Goal: Task Accomplishment & Management: Manage account settings

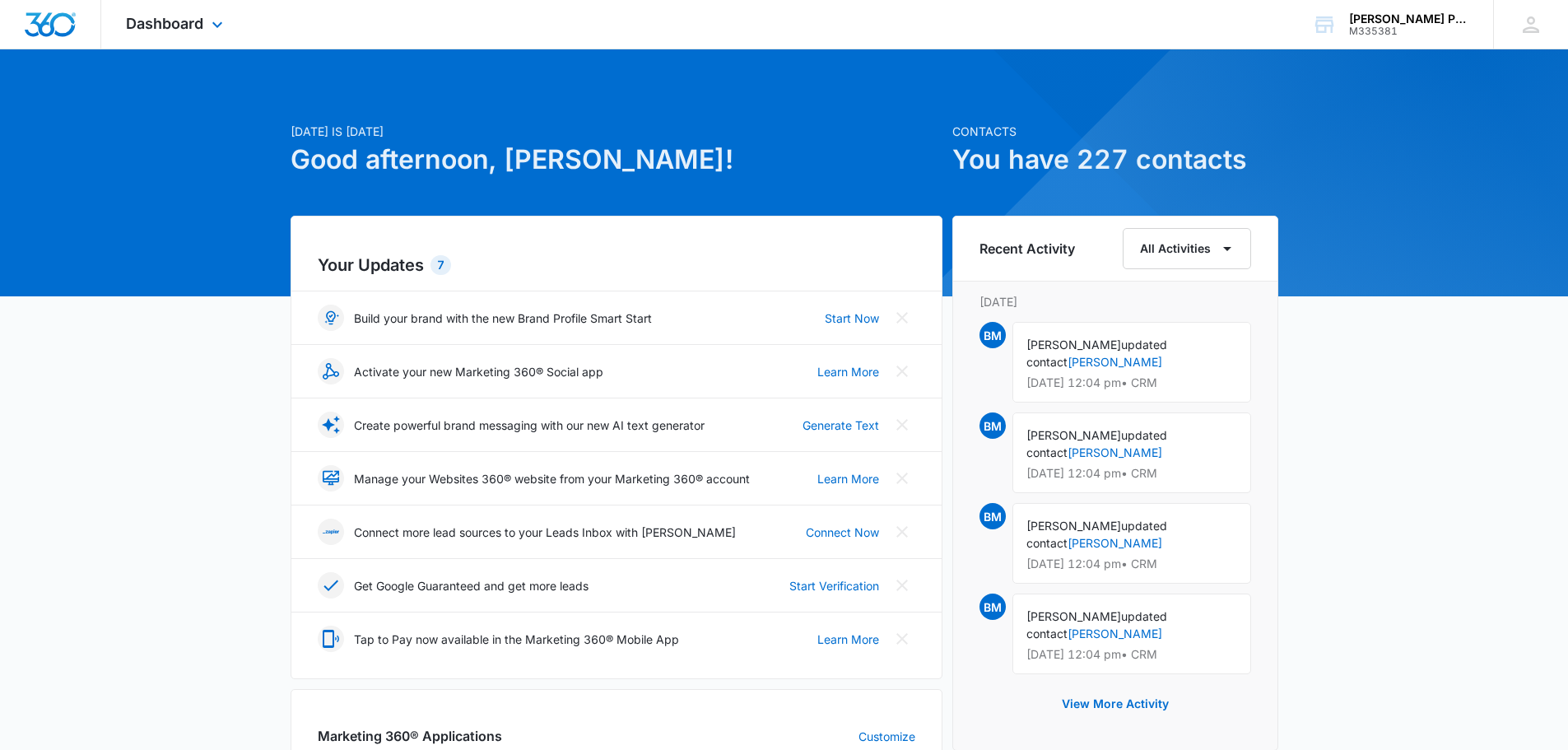
click at [187, 39] on div "Dashboard Apps Reputation Websites Forms CRM Email Social Payments POS Content …" at bounding box center [177, 24] width 150 height 48
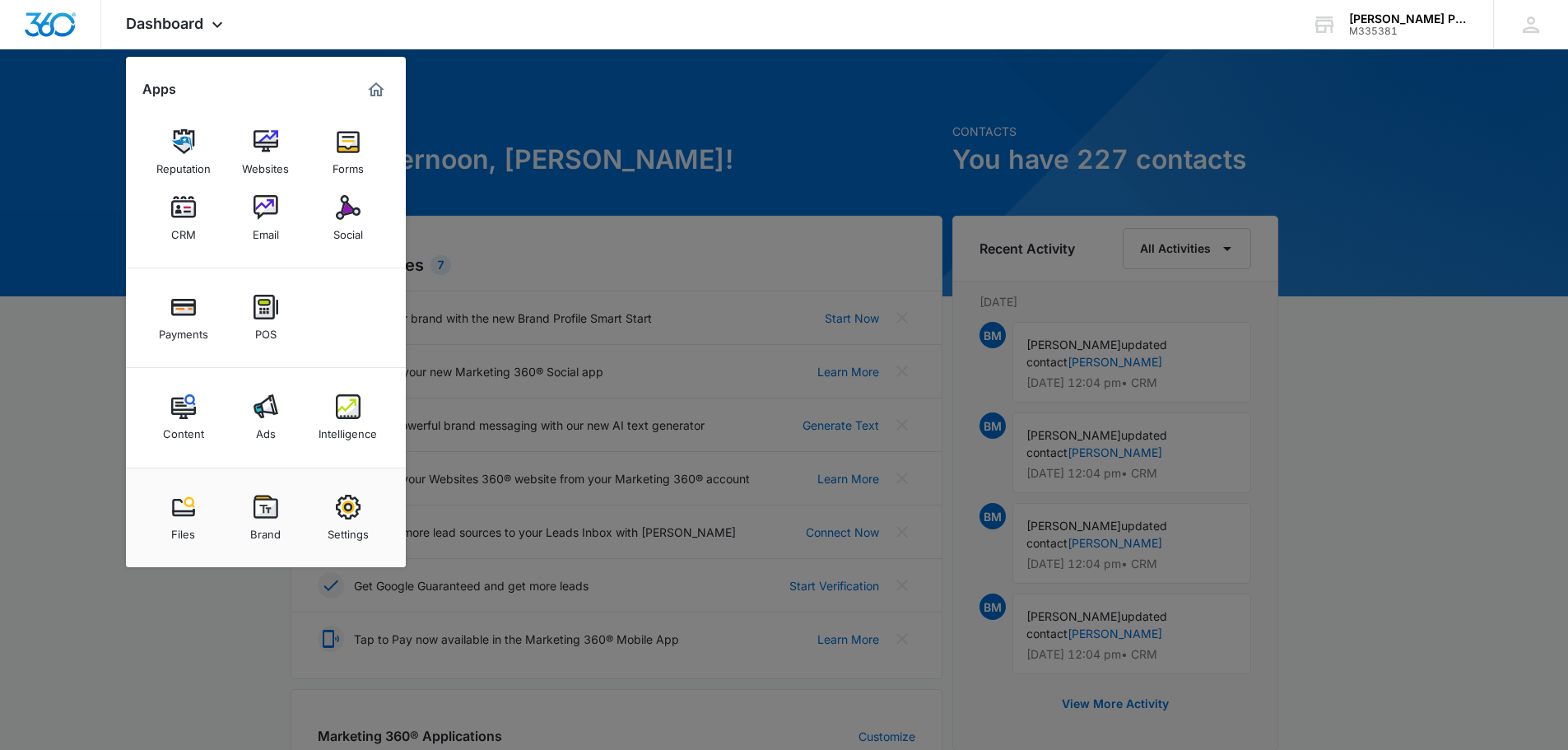
click at [264, 221] on div "Email" at bounding box center [266, 230] width 26 height 21
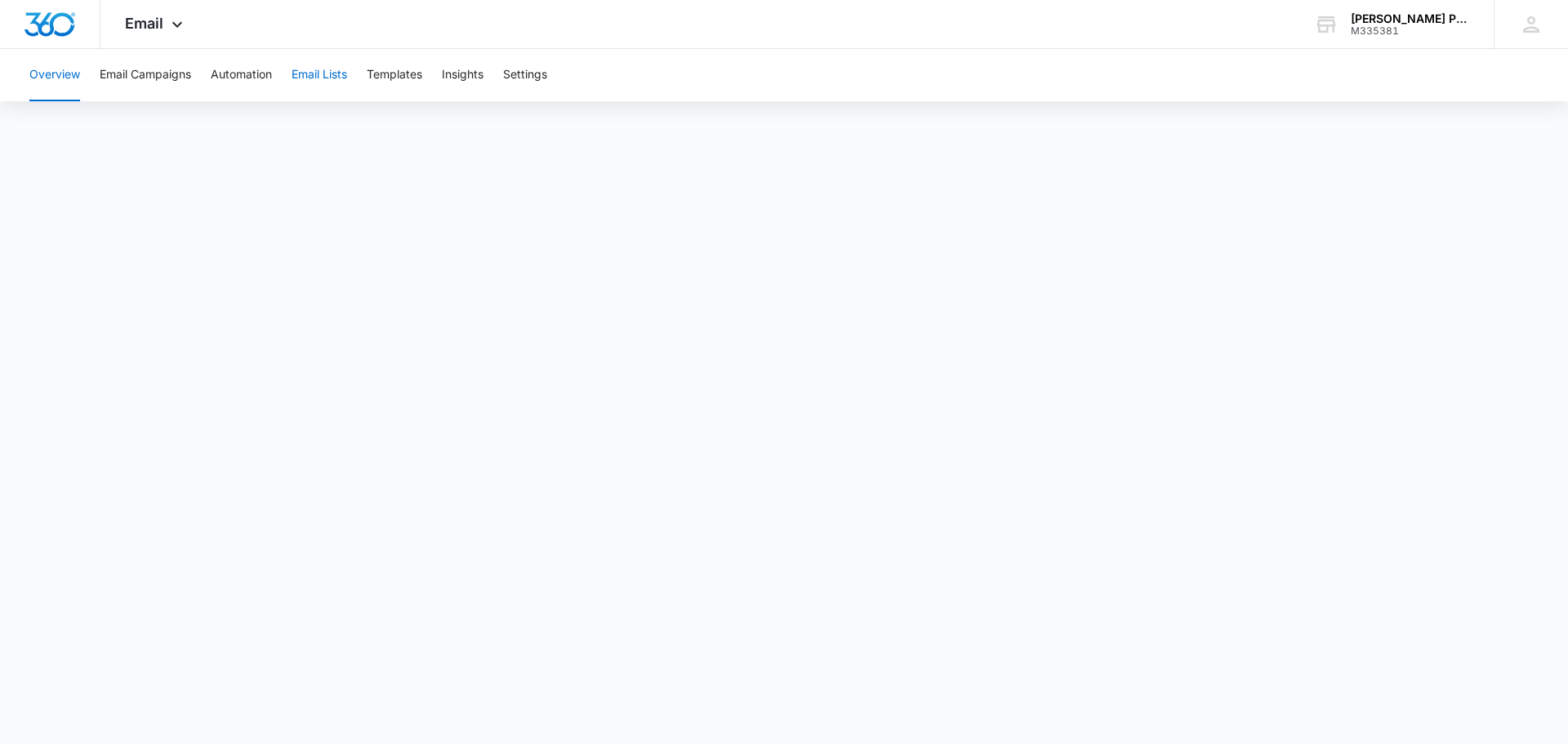
click at [308, 76] on button "Email Lists" at bounding box center [320, 75] width 56 height 52
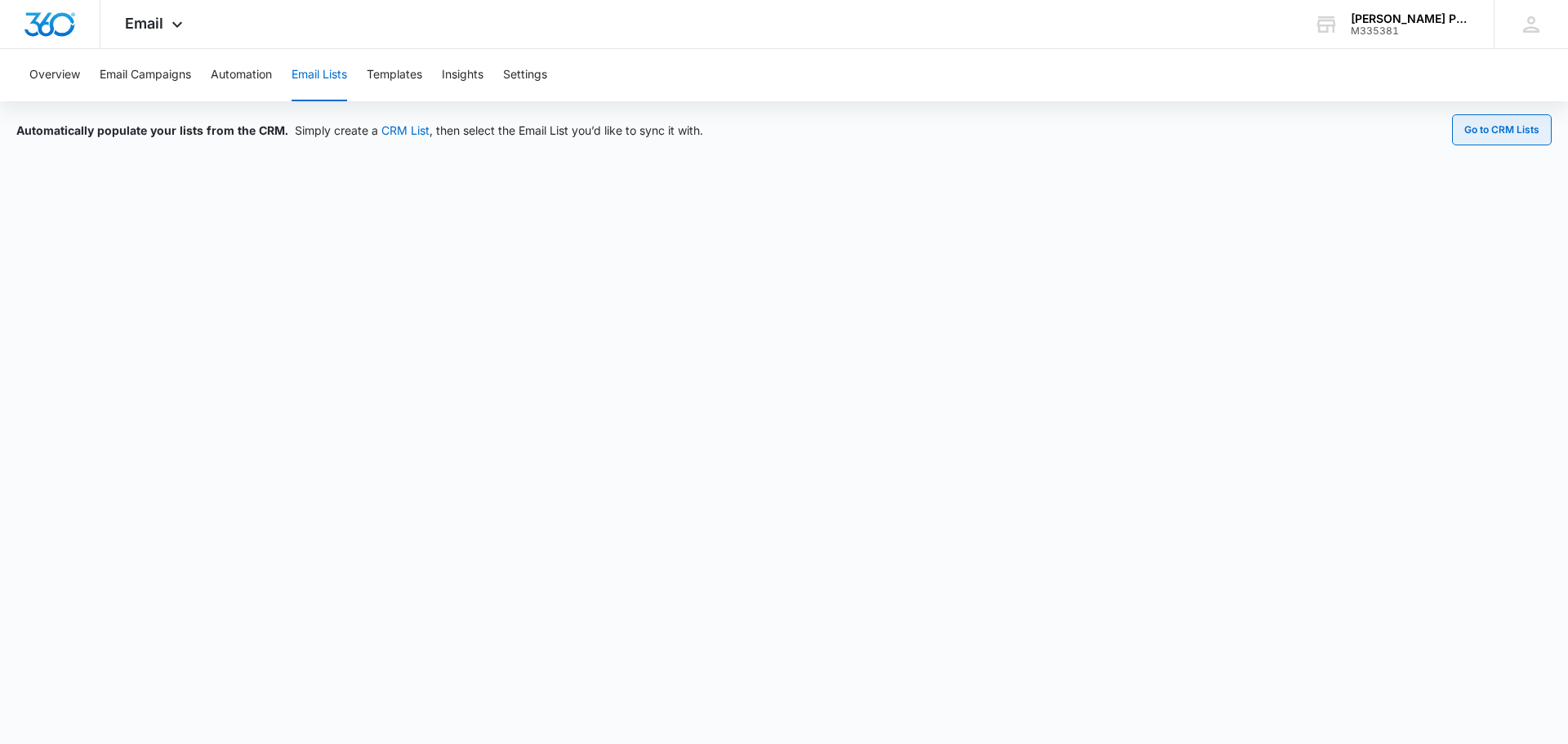
click at [1500, 135] on button "Go to CRM Lists" at bounding box center [1501, 130] width 100 height 31
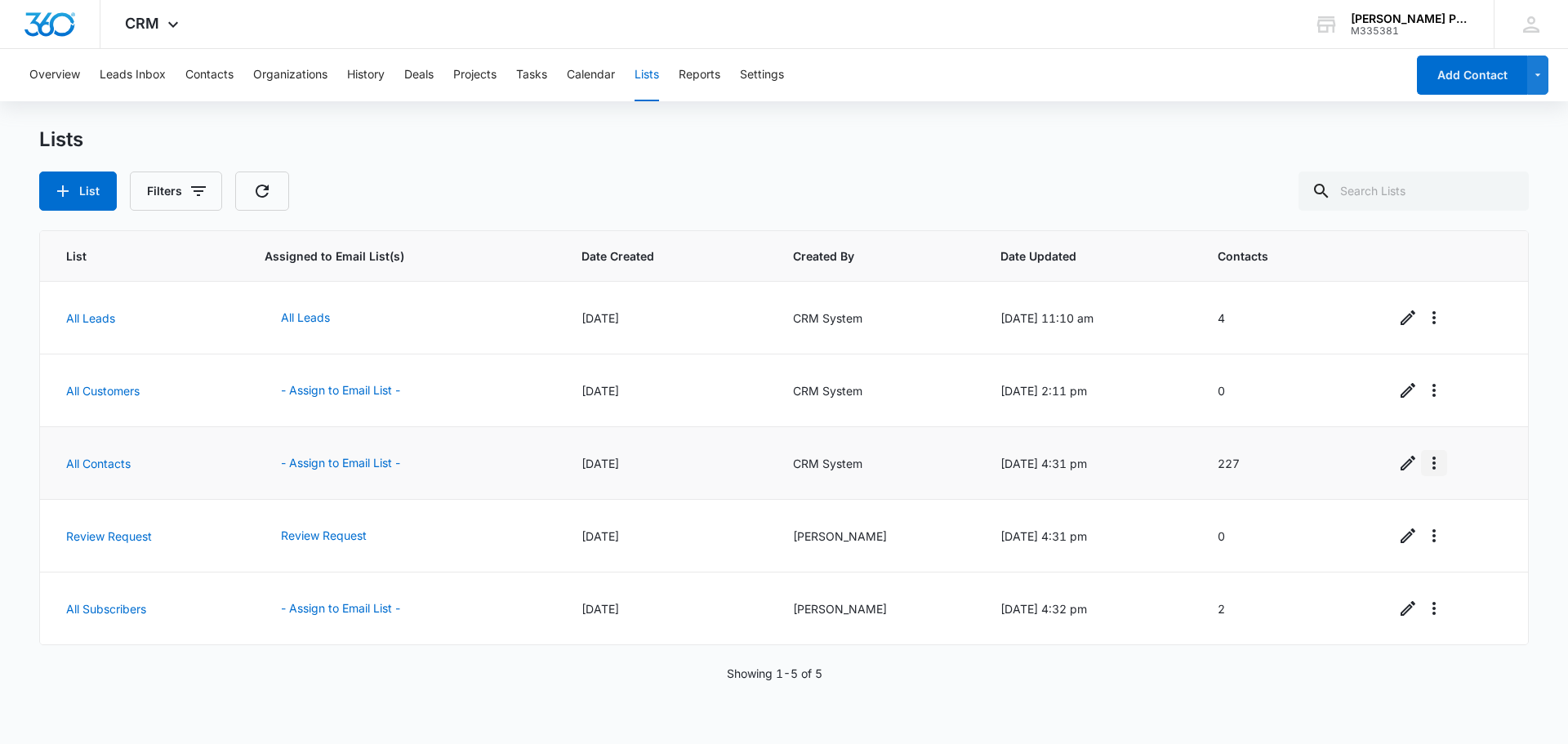
click at [1433, 468] on icon "Overflow Menu" at bounding box center [1434, 463] width 3 height 13
click at [128, 22] on span "CRM" at bounding box center [142, 23] width 35 height 17
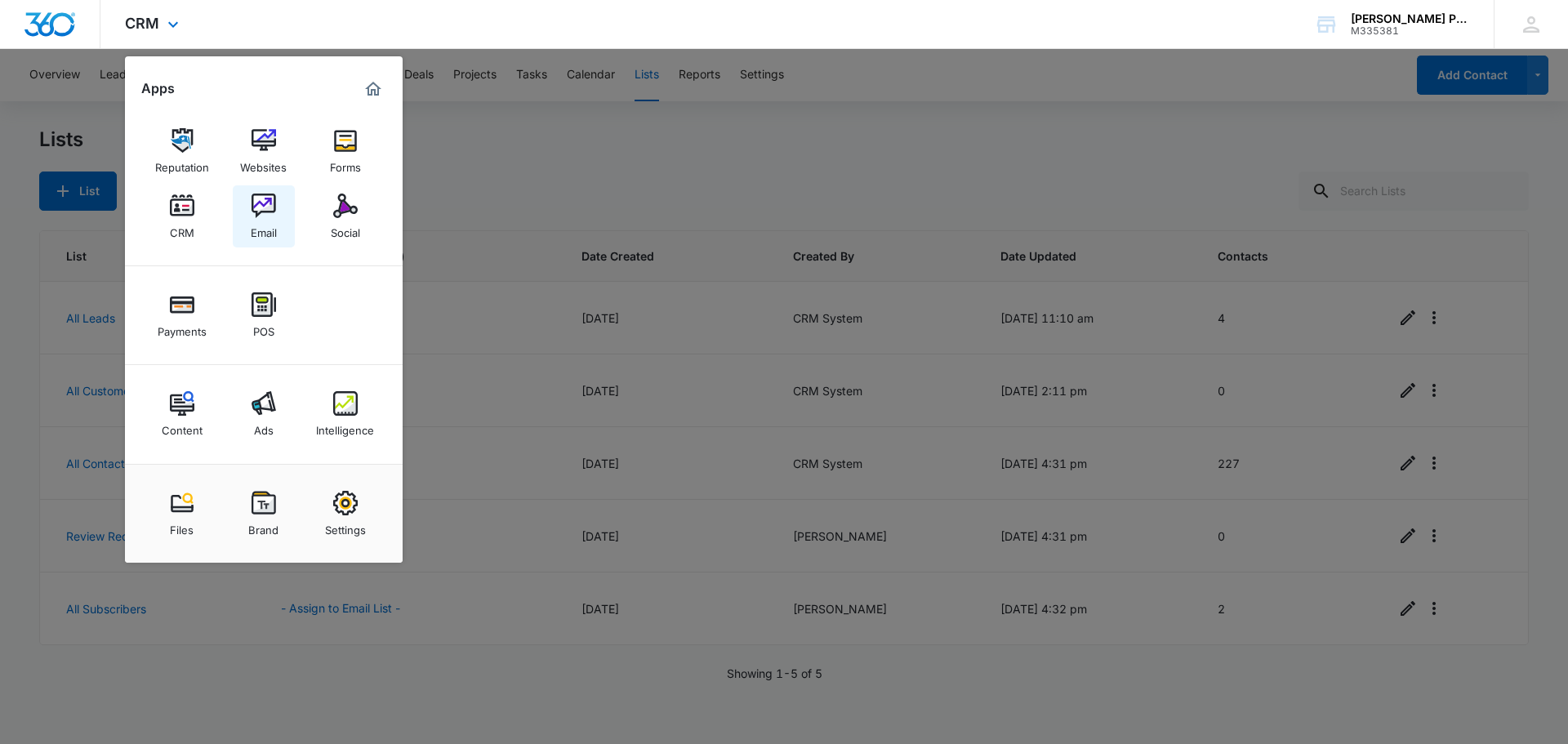
click at [269, 206] on img at bounding box center [264, 206] width 24 height 24
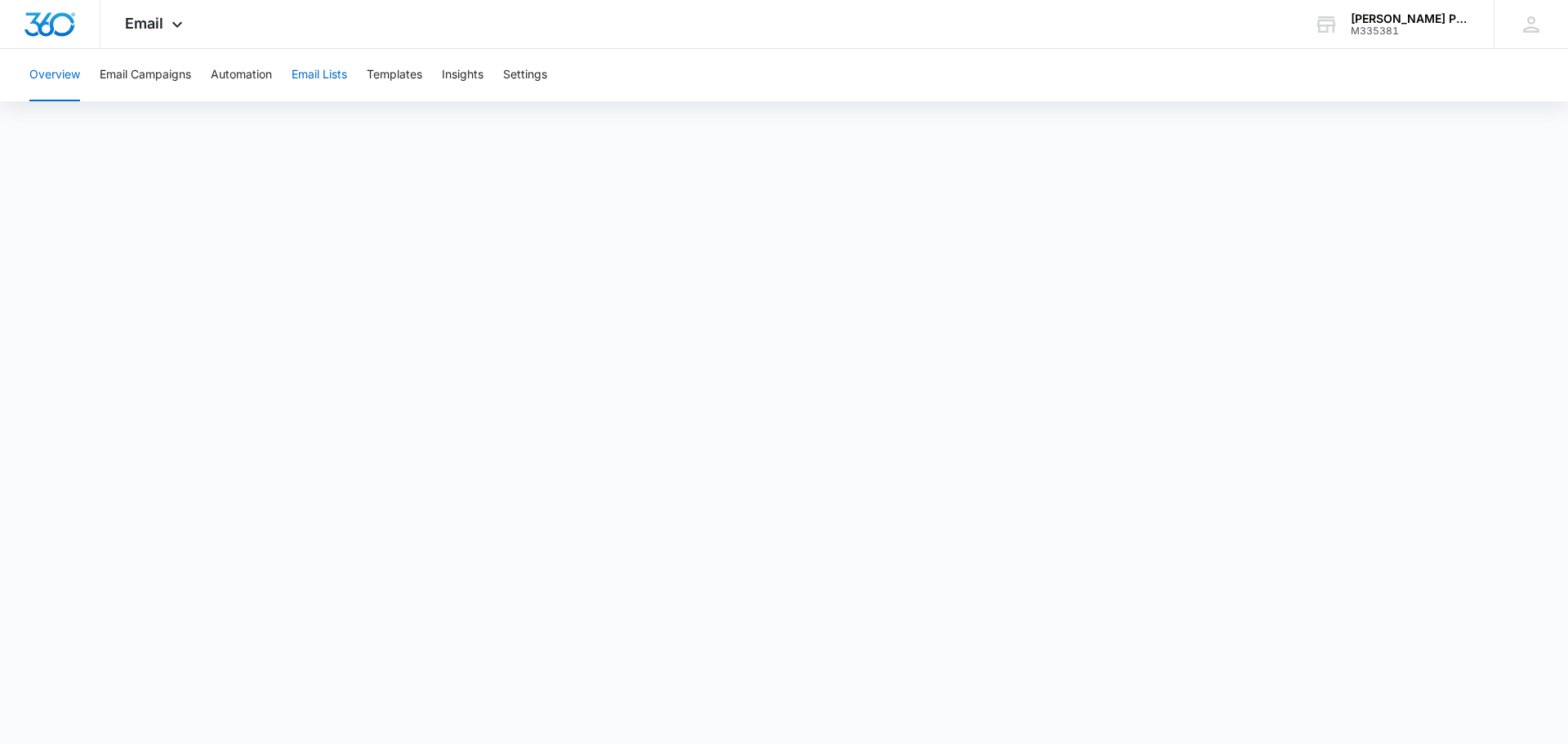
click at [333, 76] on button "Email Lists" at bounding box center [320, 75] width 56 height 52
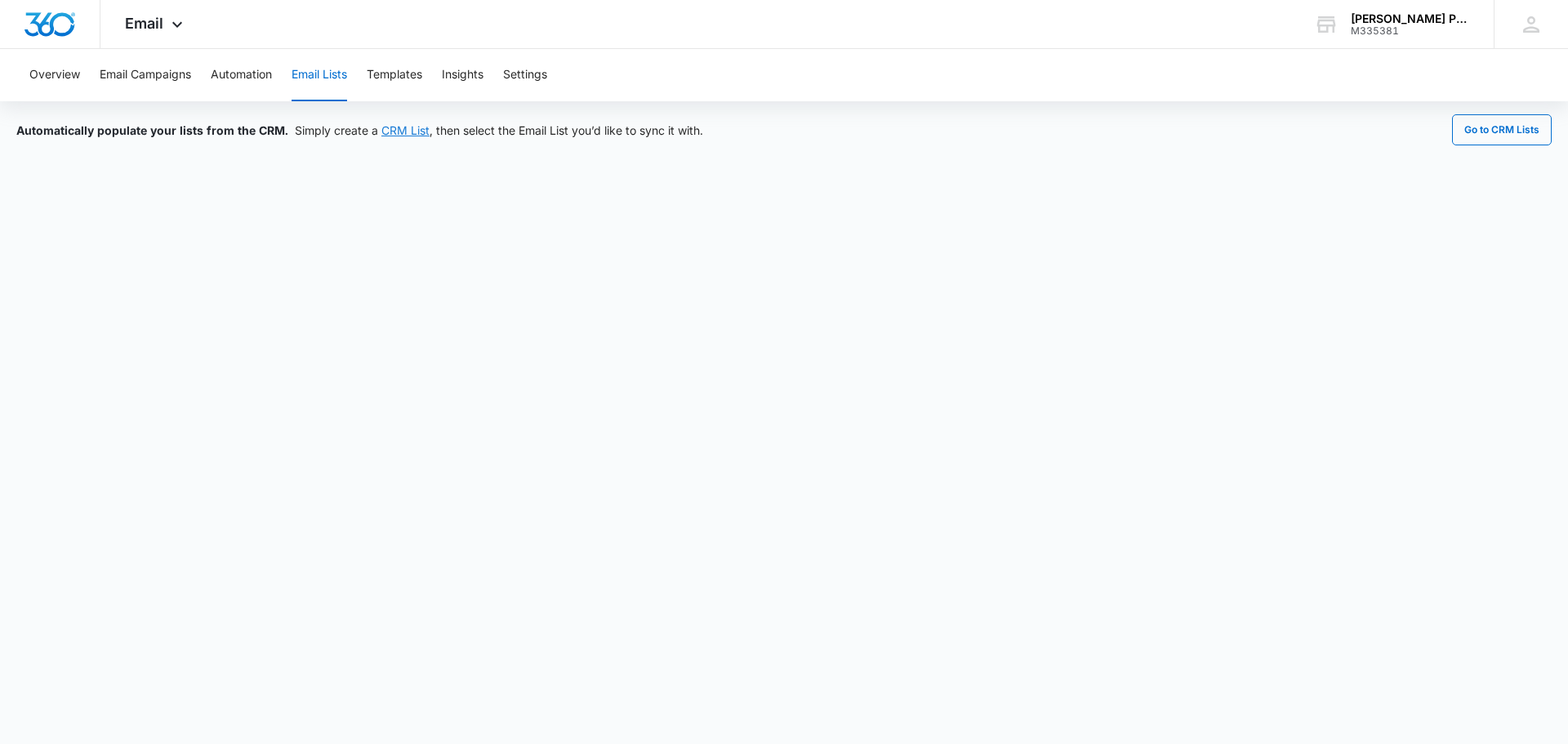
click at [401, 129] on link "CRM List" at bounding box center [405, 130] width 48 height 14
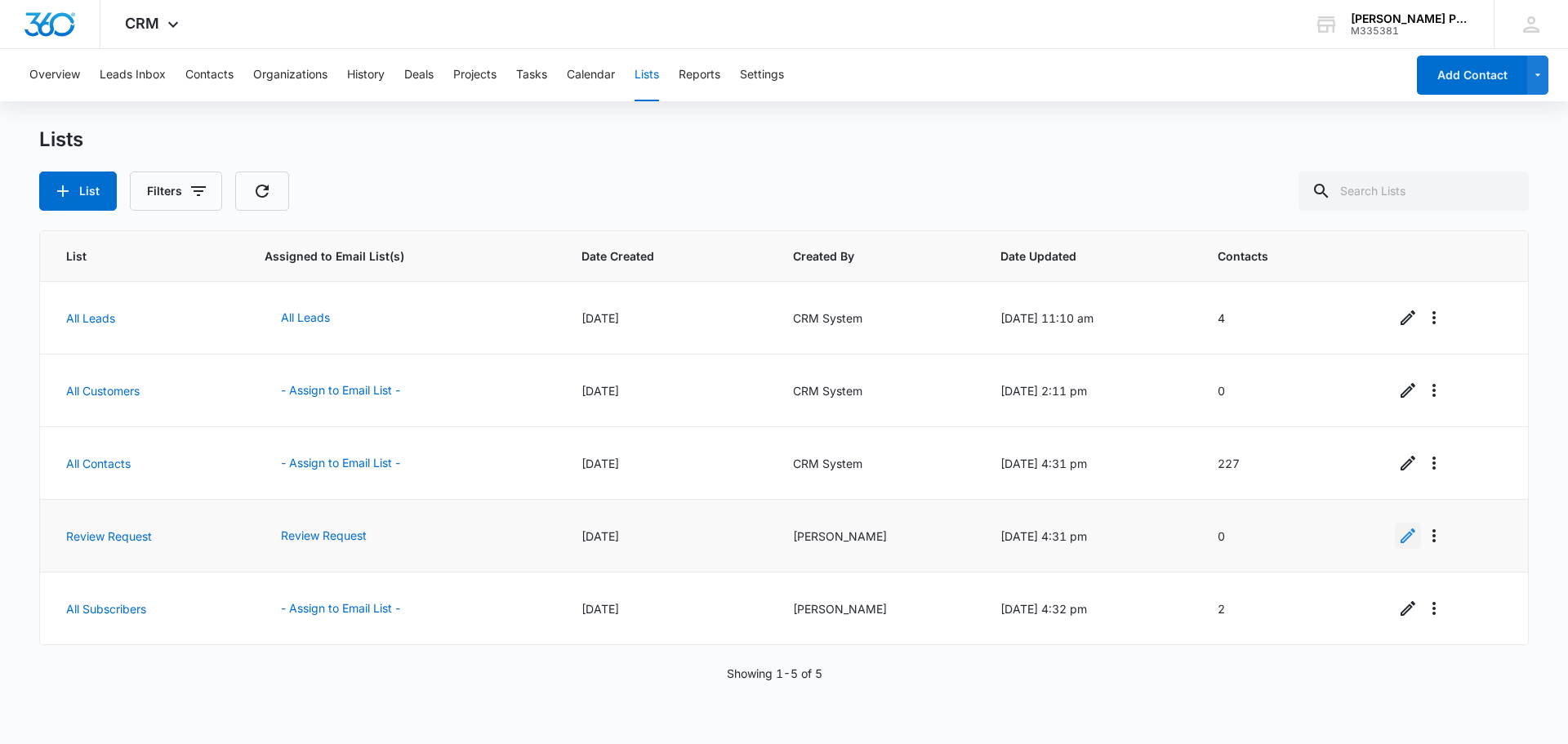
click at [1407, 537] on icon "Edit" at bounding box center [1407, 536] width 20 height 20
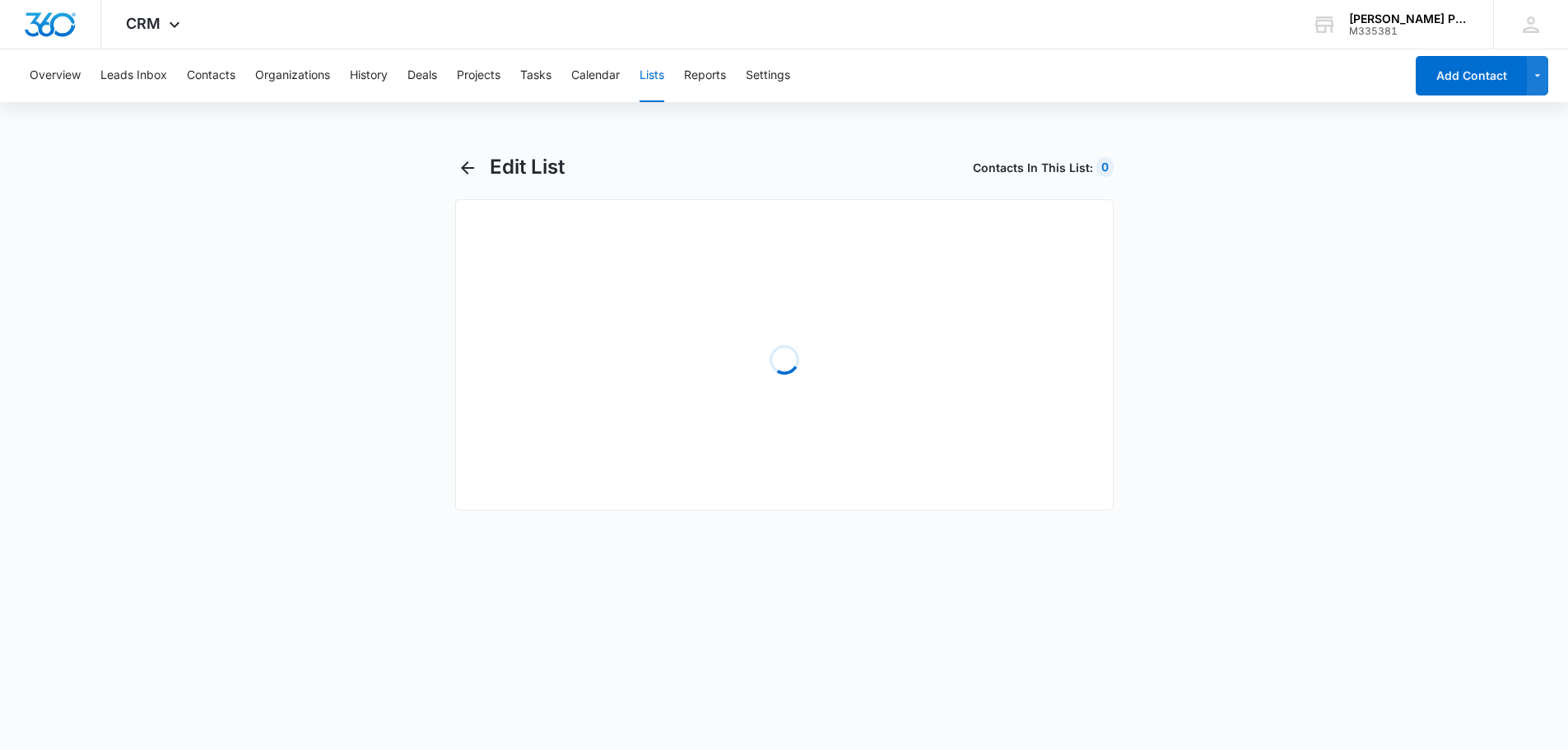
select select "31"
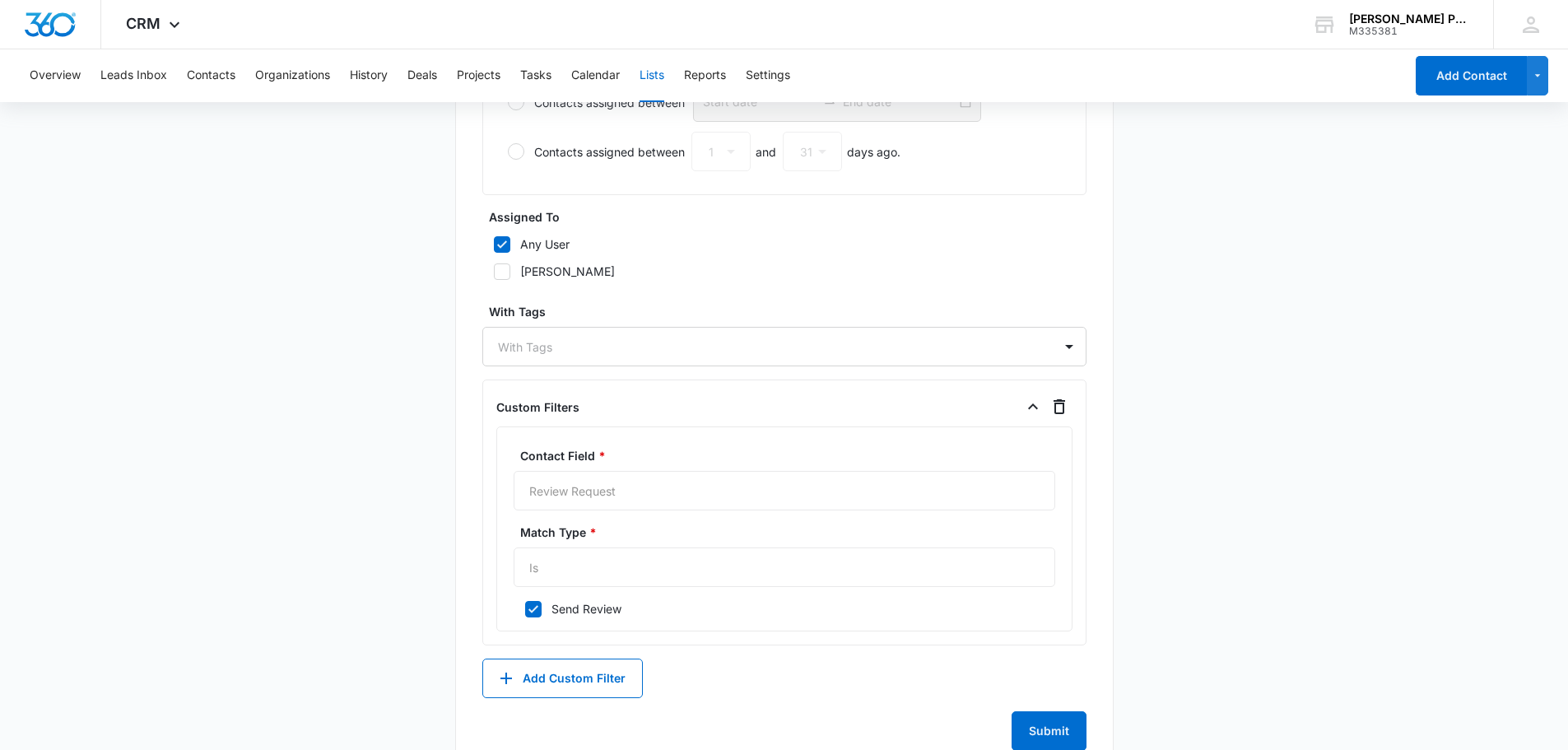
scroll to position [923, 0]
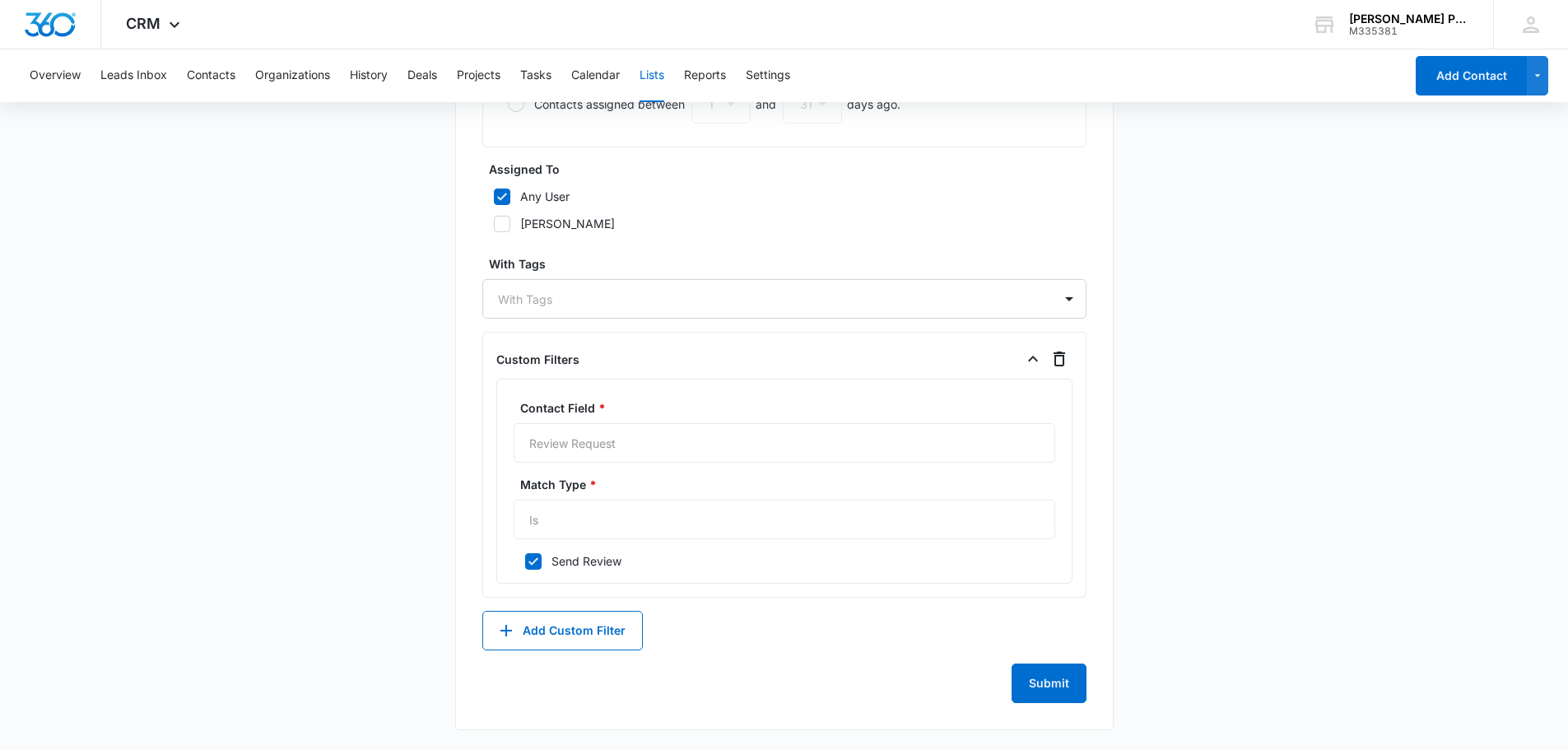
click at [654, 438] on div "Contact Field * Review Request" at bounding box center [784, 431] width 542 height 63
click at [622, 449] on div "Contact Field * Review Request" at bounding box center [784, 431] width 542 height 63
click at [651, 516] on div "Match Type * Is" at bounding box center [784, 508] width 542 height 63
click at [558, 522] on div "Match Type * Is" at bounding box center [784, 508] width 542 height 63
click at [639, 454] on div "Contact Field * Review Request" at bounding box center [784, 431] width 542 height 63
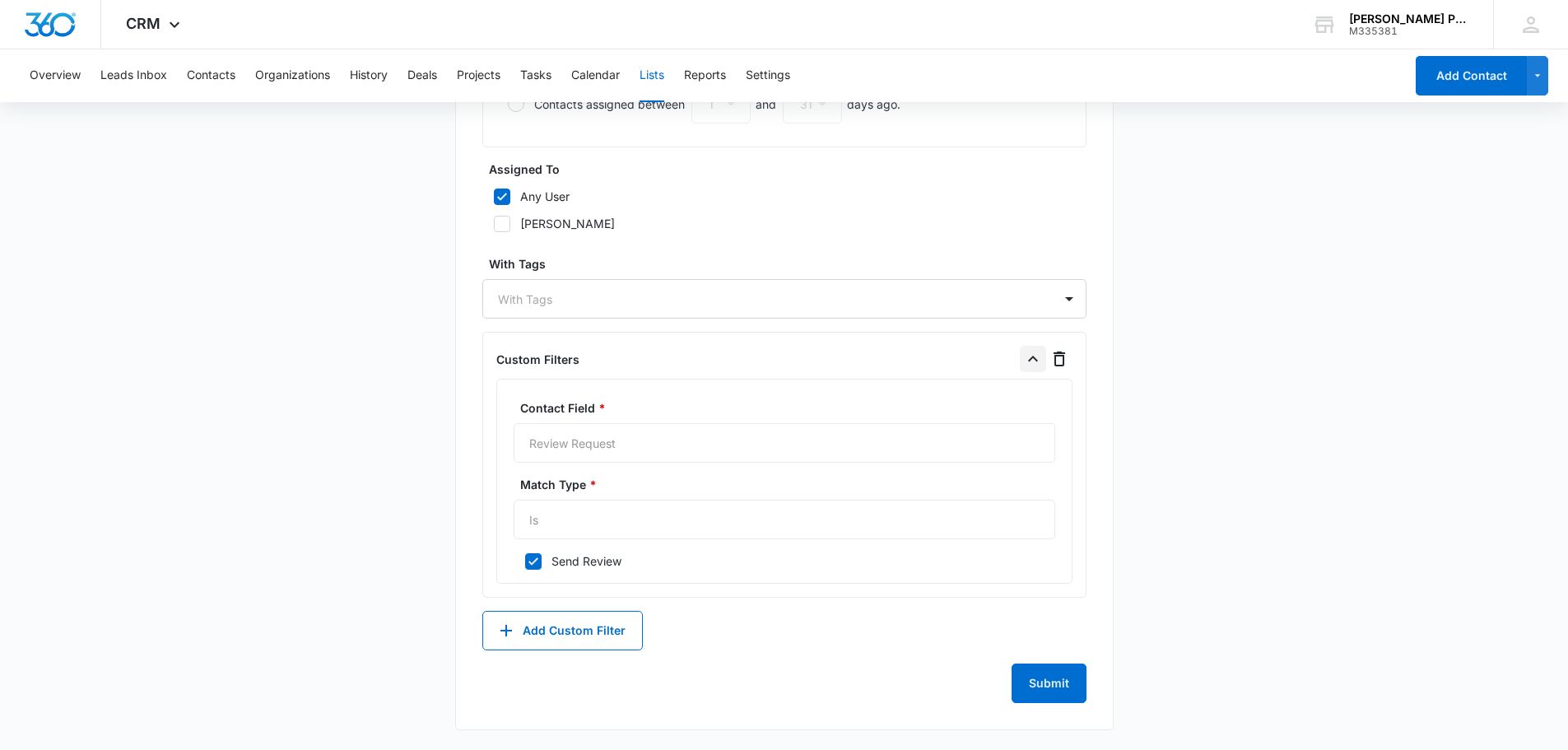
click at [1029, 360] on icon "button" at bounding box center [1032, 358] width 10 height 6
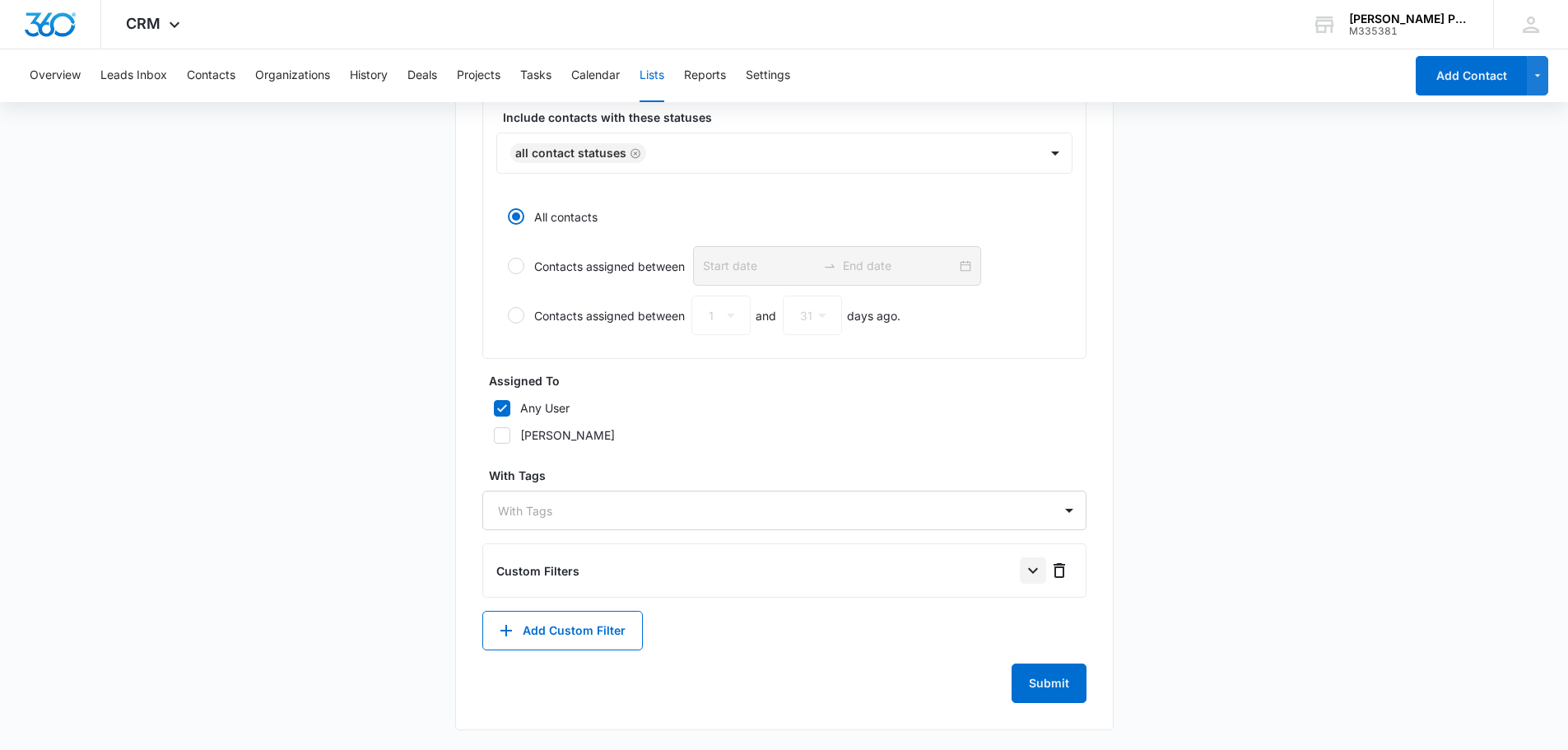
click at [1036, 565] on icon "button" at bounding box center [1032, 571] width 20 height 20
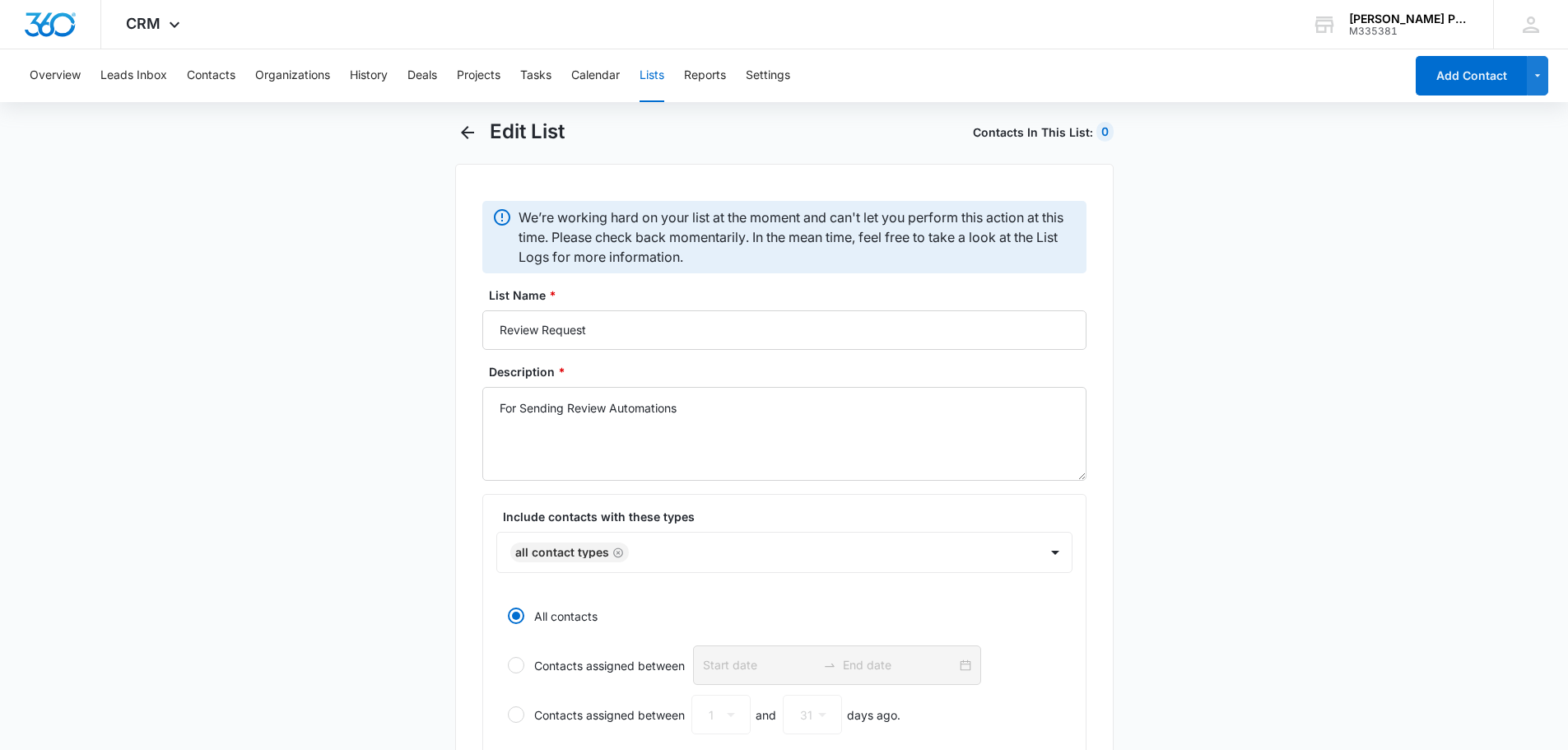
scroll to position [0, 0]
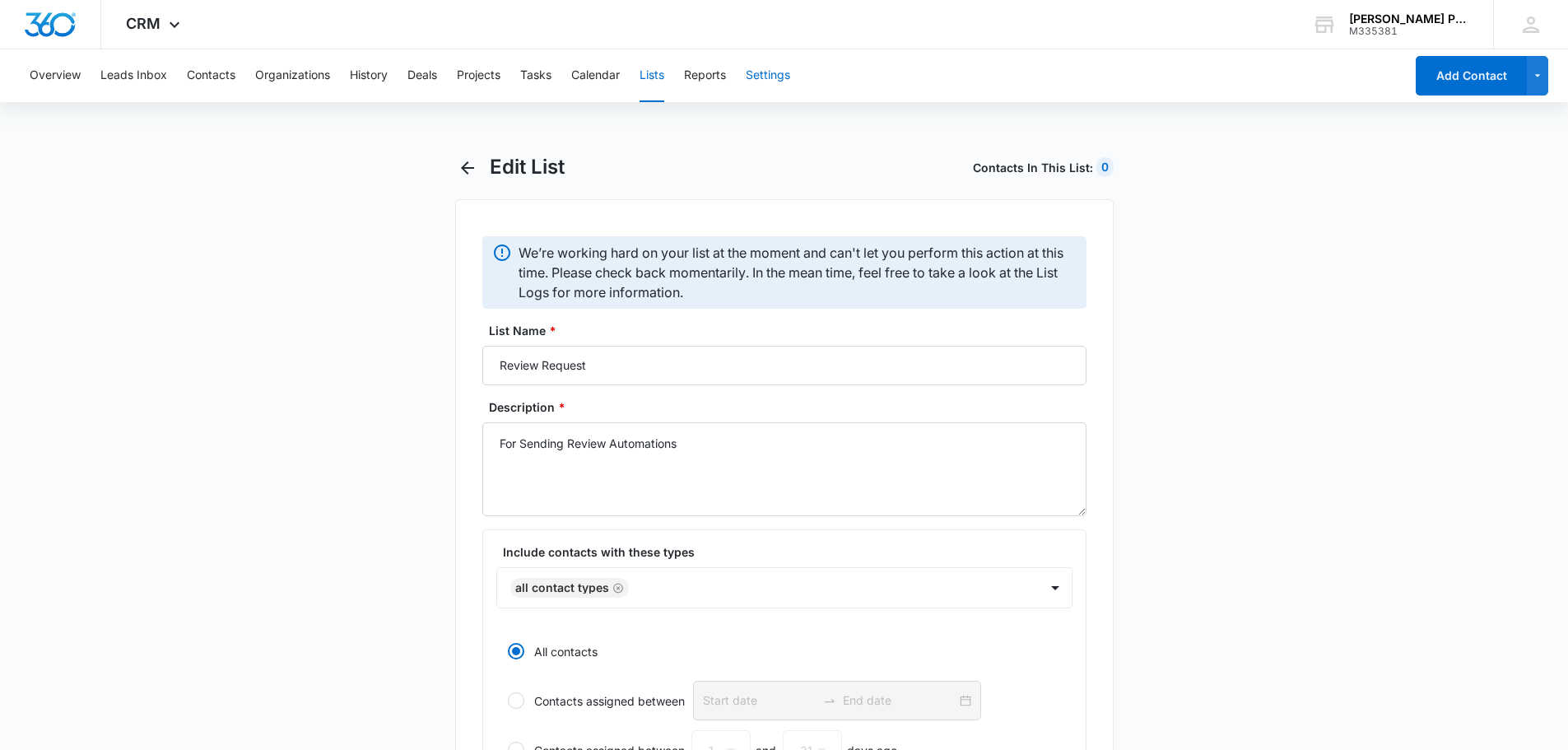
click at [754, 77] on button "Settings" at bounding box center [767, 75] width 45 height 53
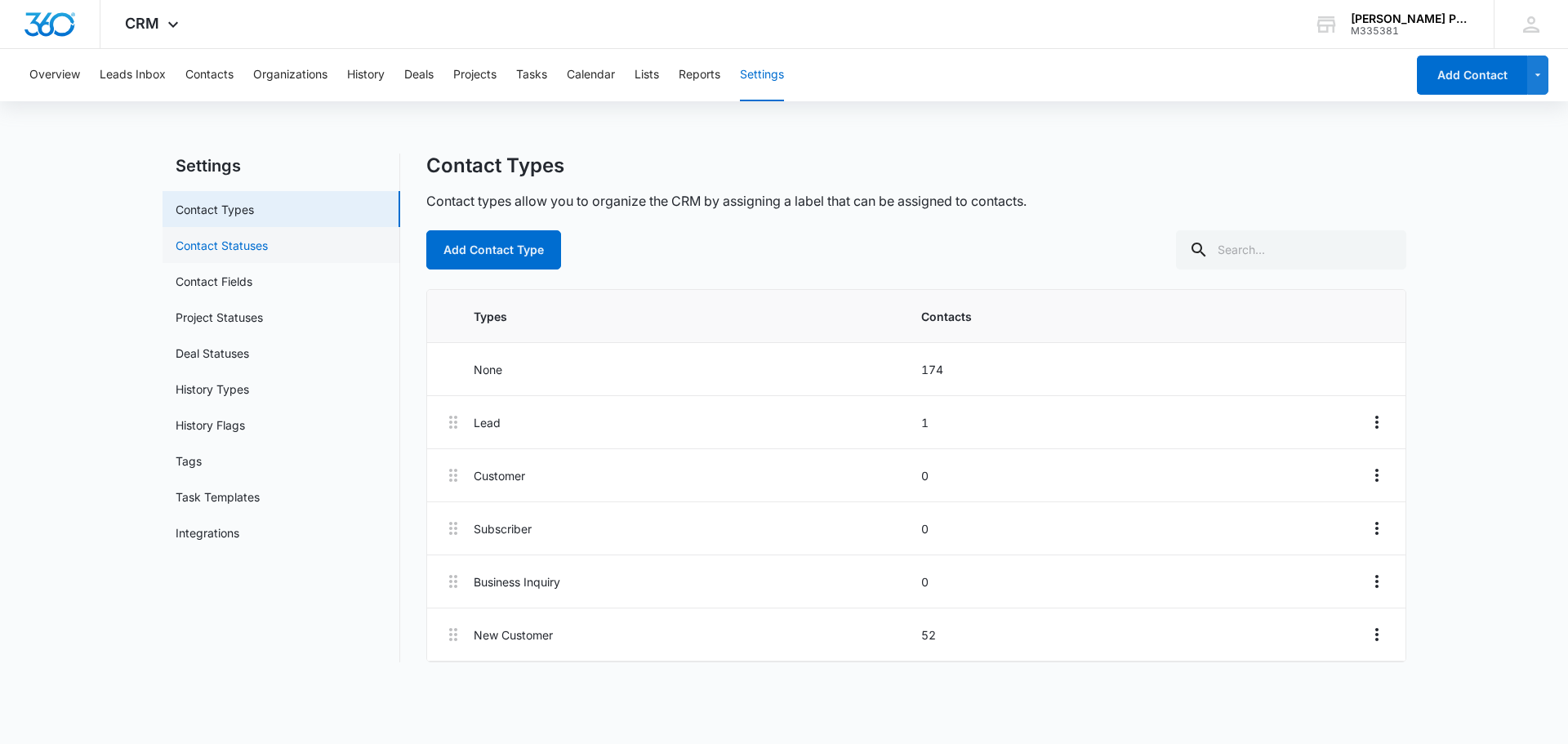
click at [260, 253] on link "Contact Statuses" at bounding box center [221, 246] width 92 height 17
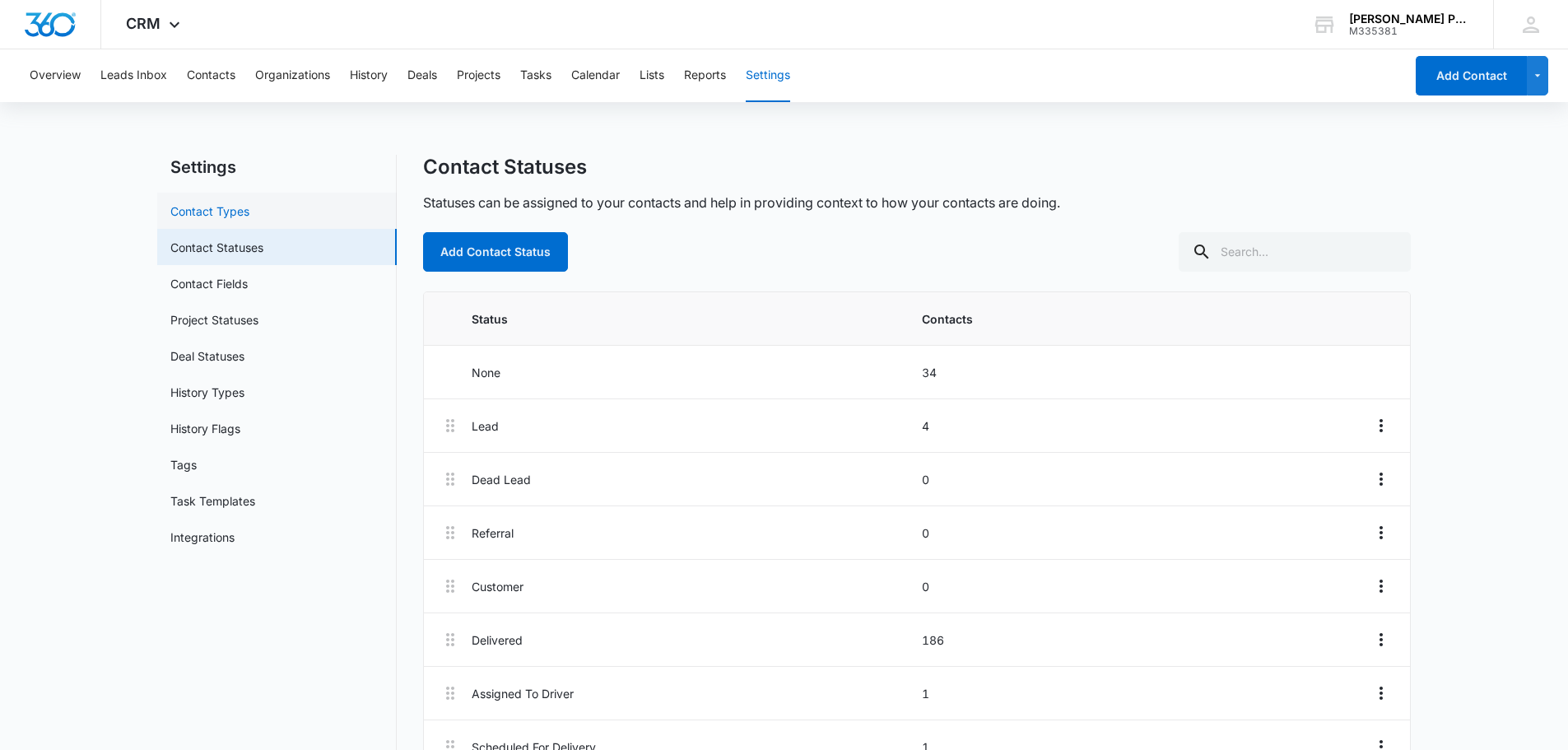
click at [227, 217] on link "Contact Types" at bounding box center [210, 211] width 79 height 18
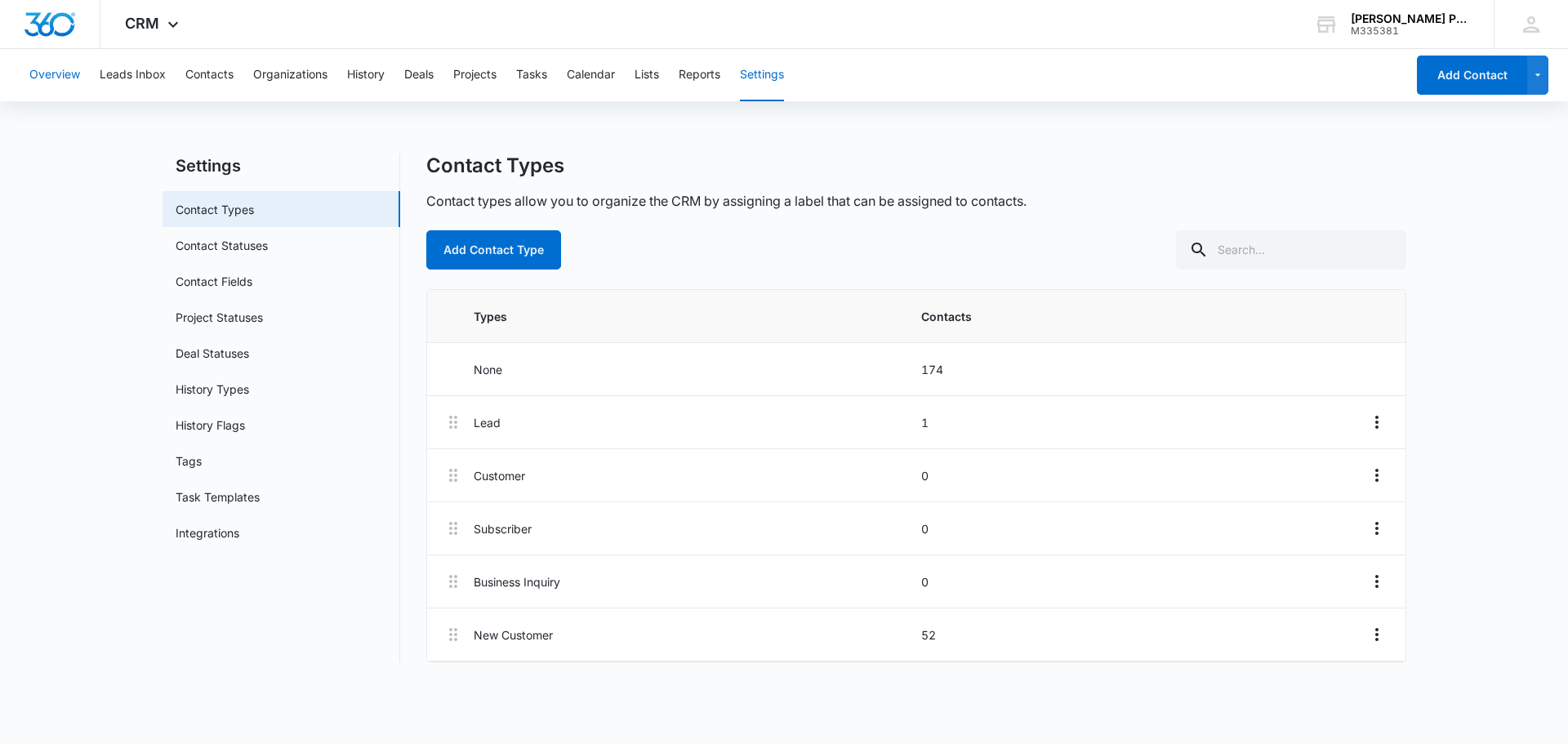
click at [61, 83] on button "Overview" at bounding box center [55, 75] width 50 height 52
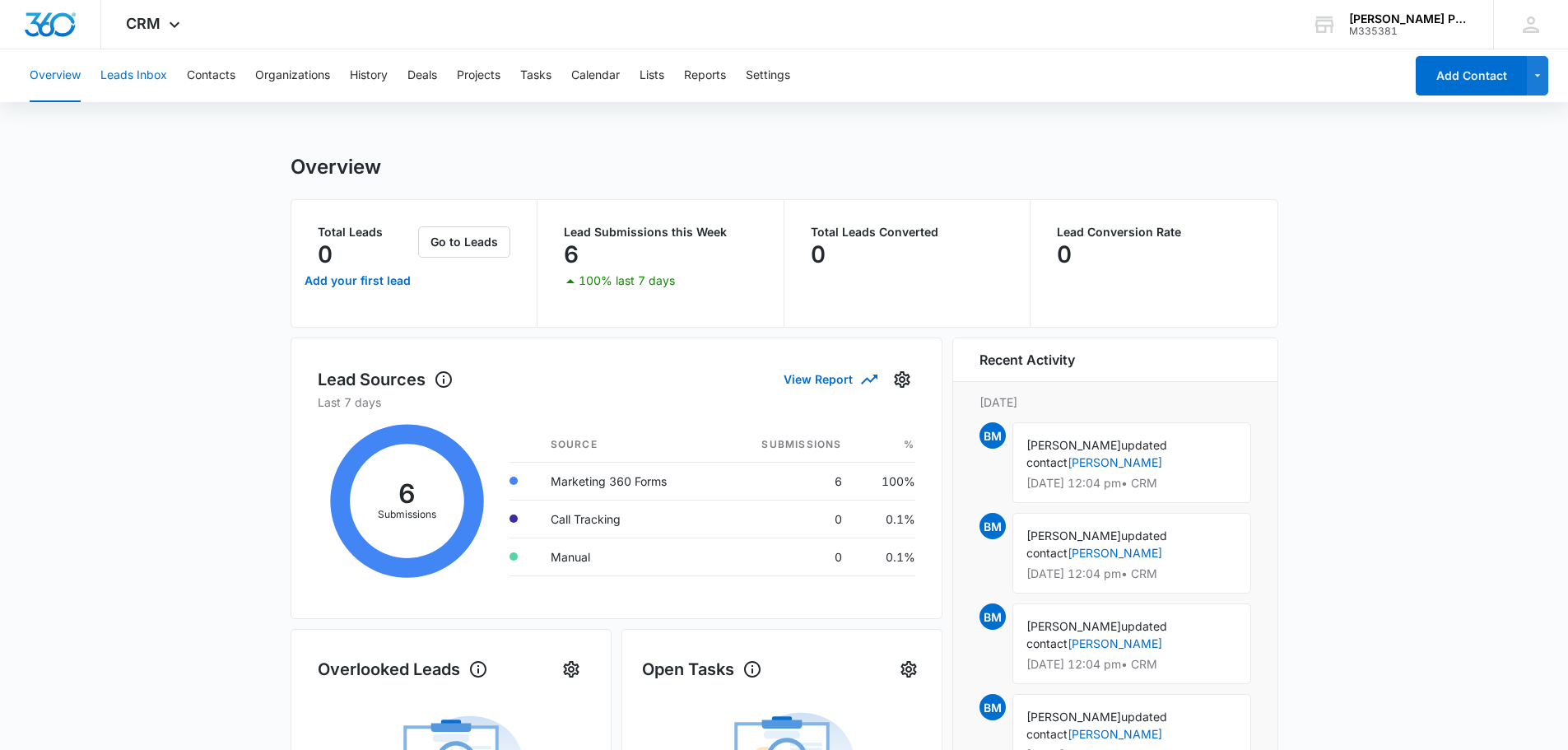
click at [157, 81] on button "Leads Inbox" at bounding box center [134, 75] width 66 height 53
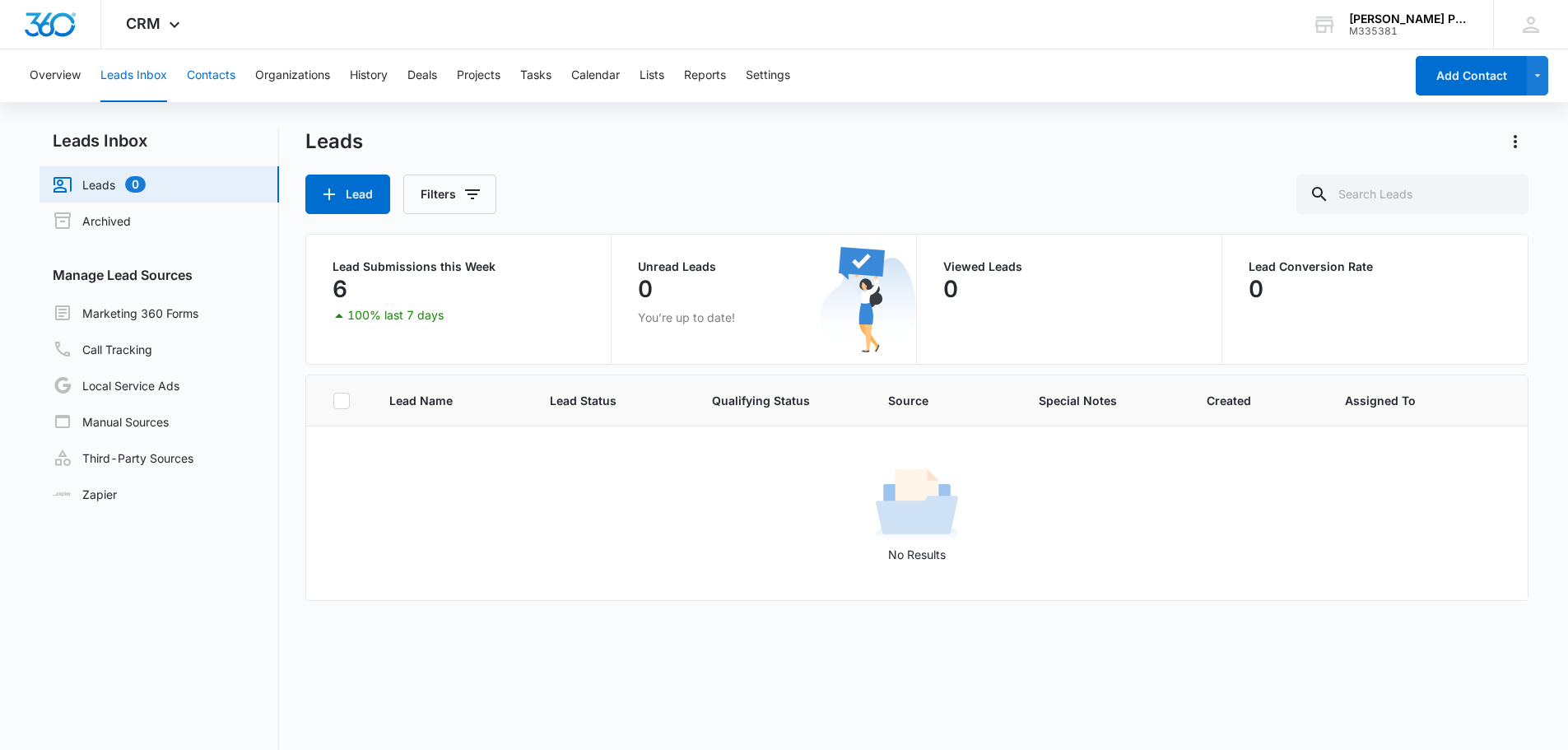
click at [224, 81] on button "Contacts" at bounding box center [211, 75] width 48 height 53
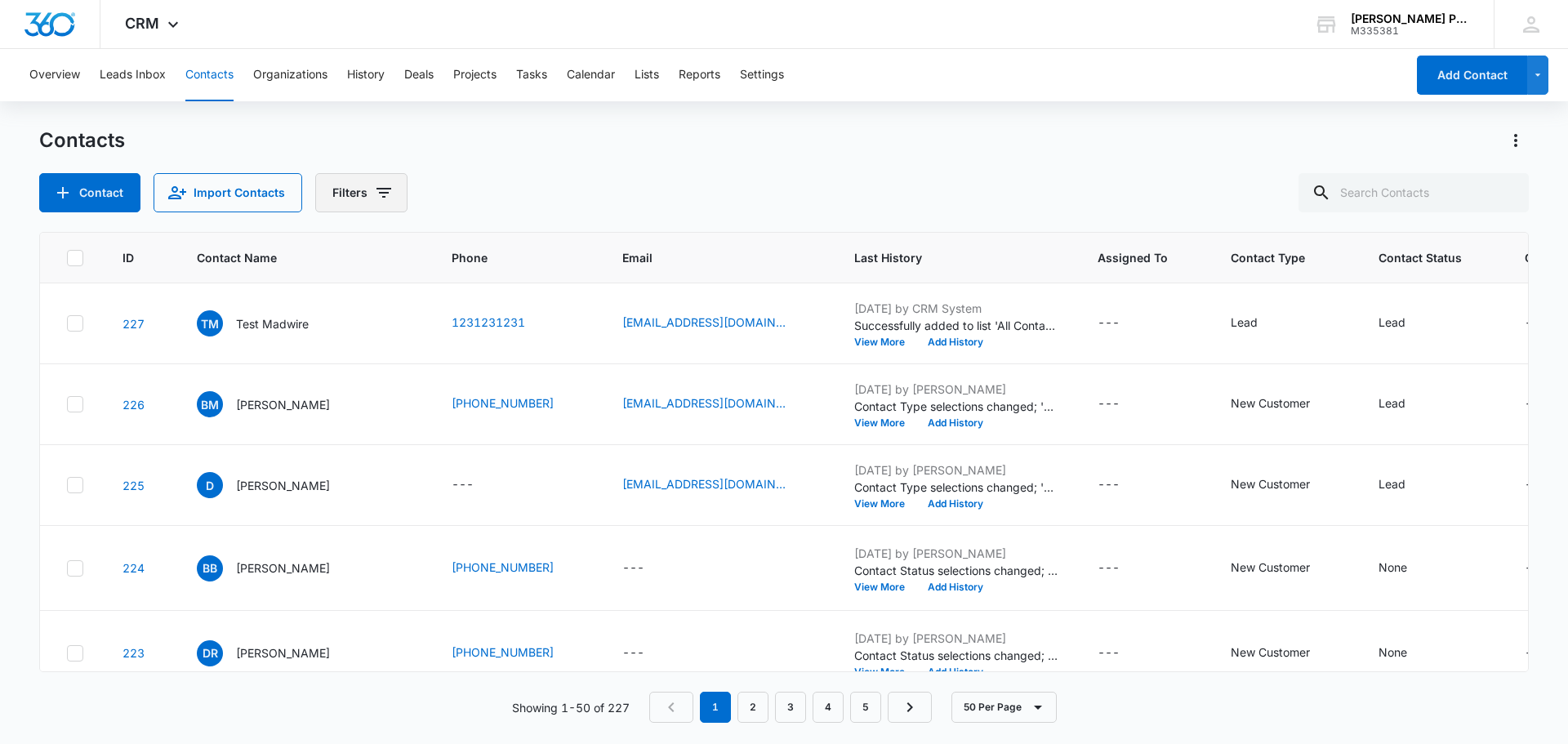
click at [369, 199] on button "Filters" at bounding box center [361, 192] width 92 height 39
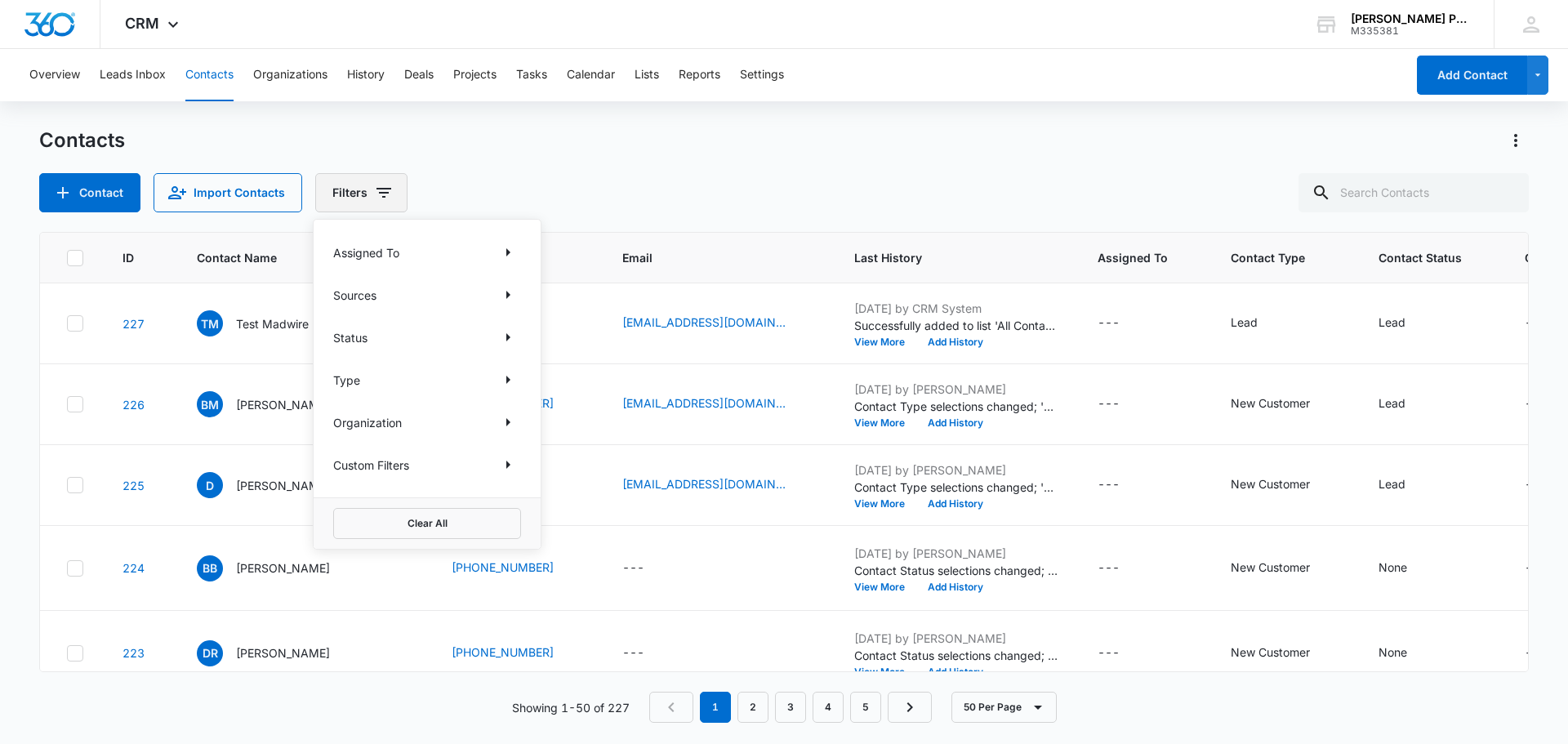
click at [374, 199] on icon "Filters" at bounding box center [384, 193] width 20 height 20
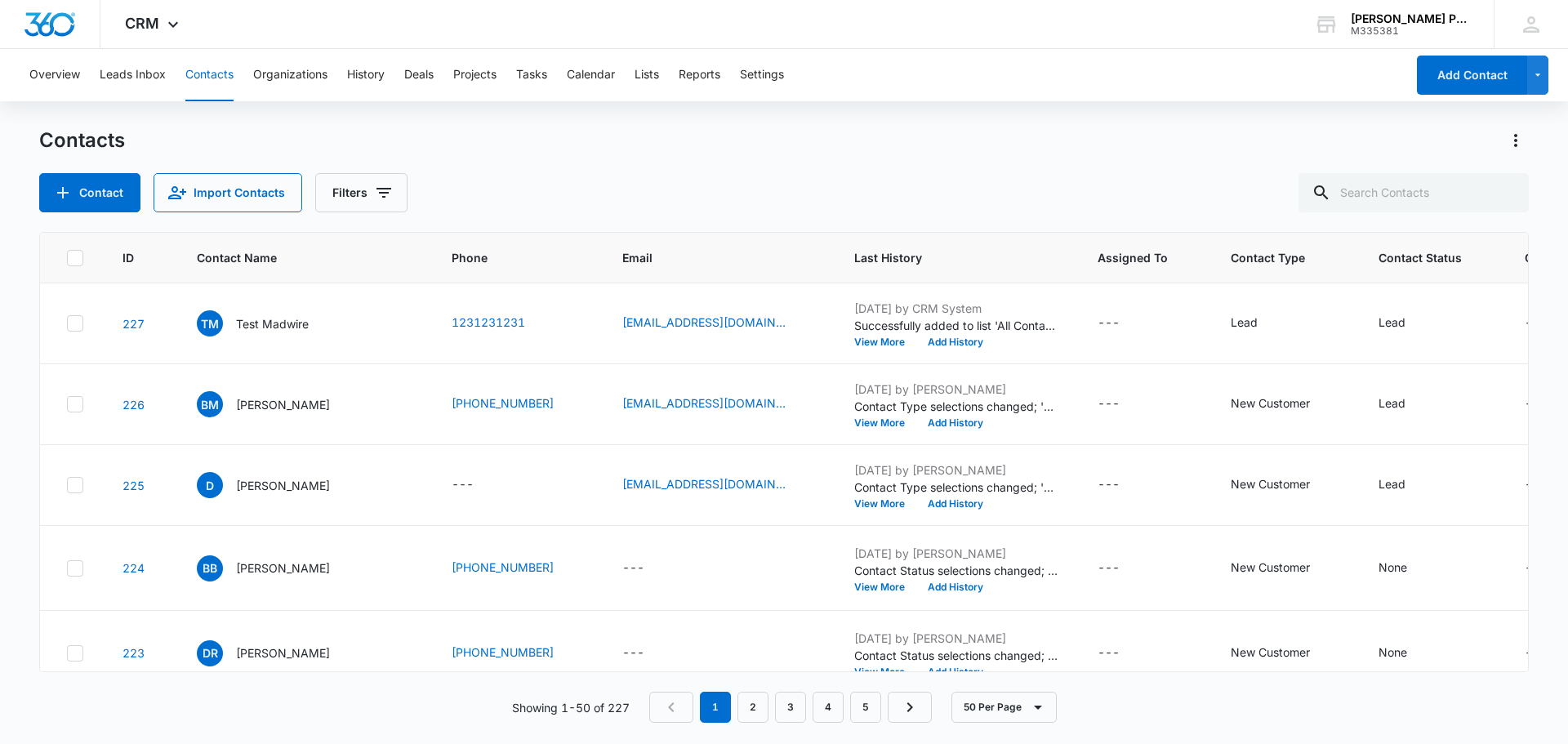
click at [74, 259] on icon at bounding box center [75, 258] width 15 height 15
click at [67, 258] on input "checkbox" at bounding box center [66, 257] width 1 height 1
checkbox input "true"
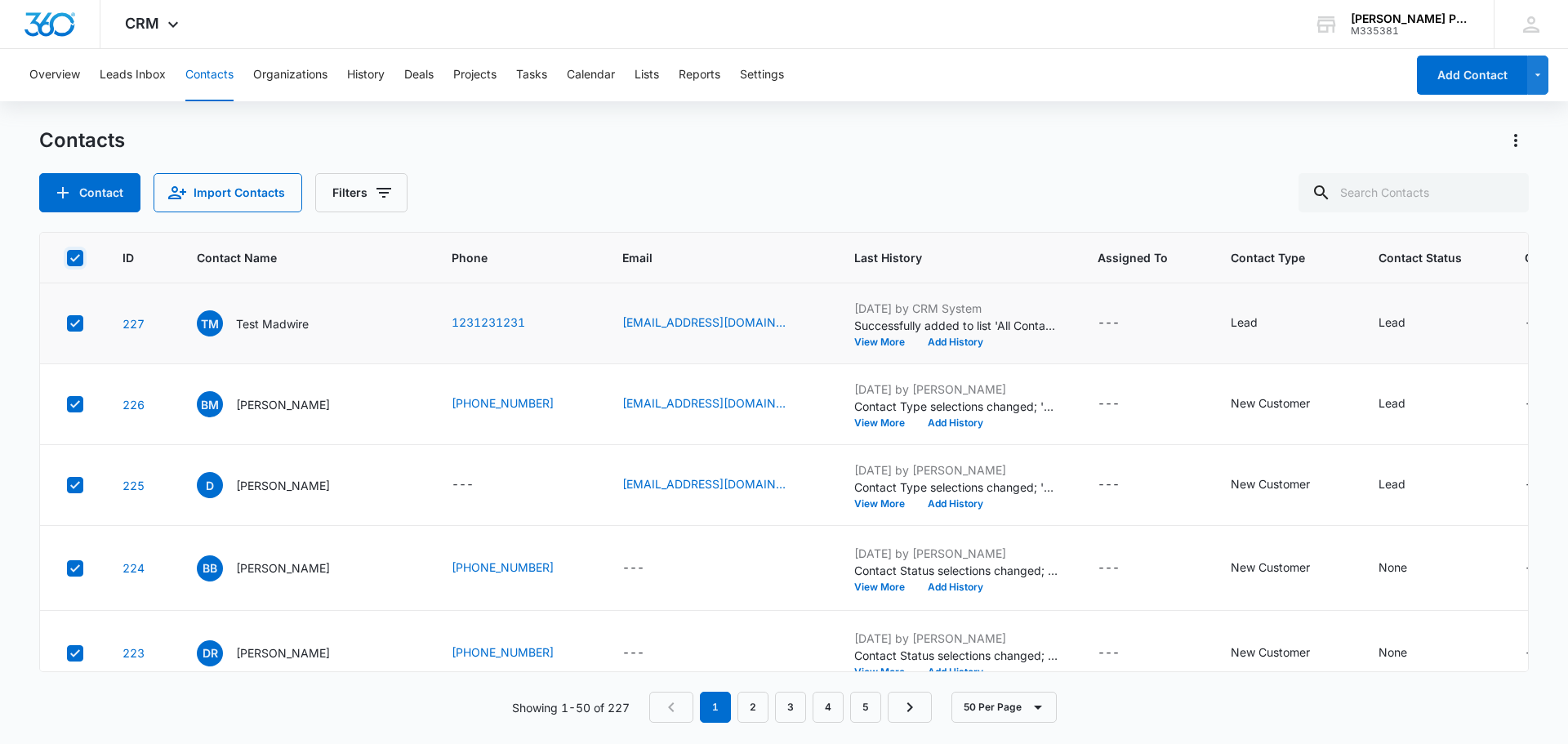
checkbox input "true"
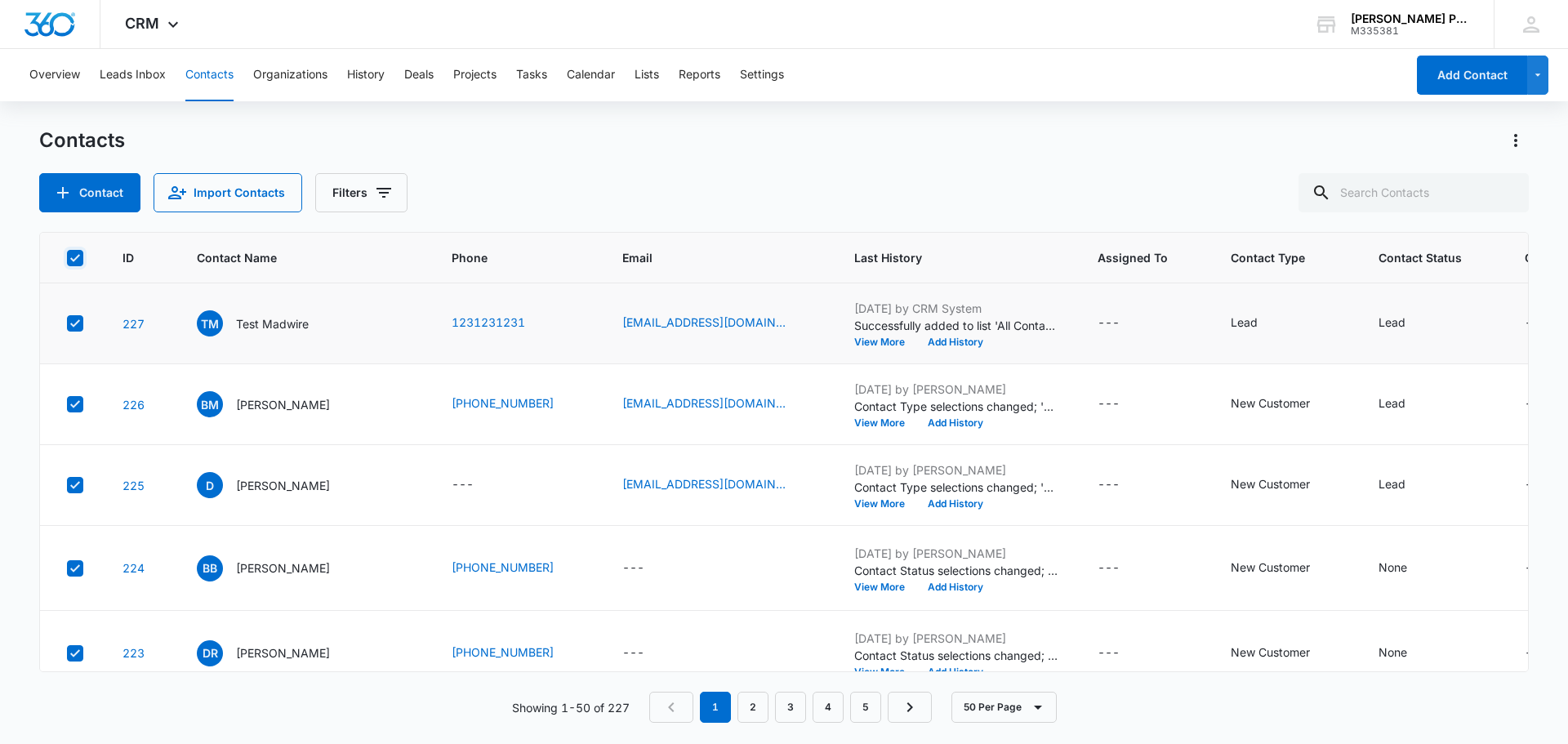
checkbox input "true"
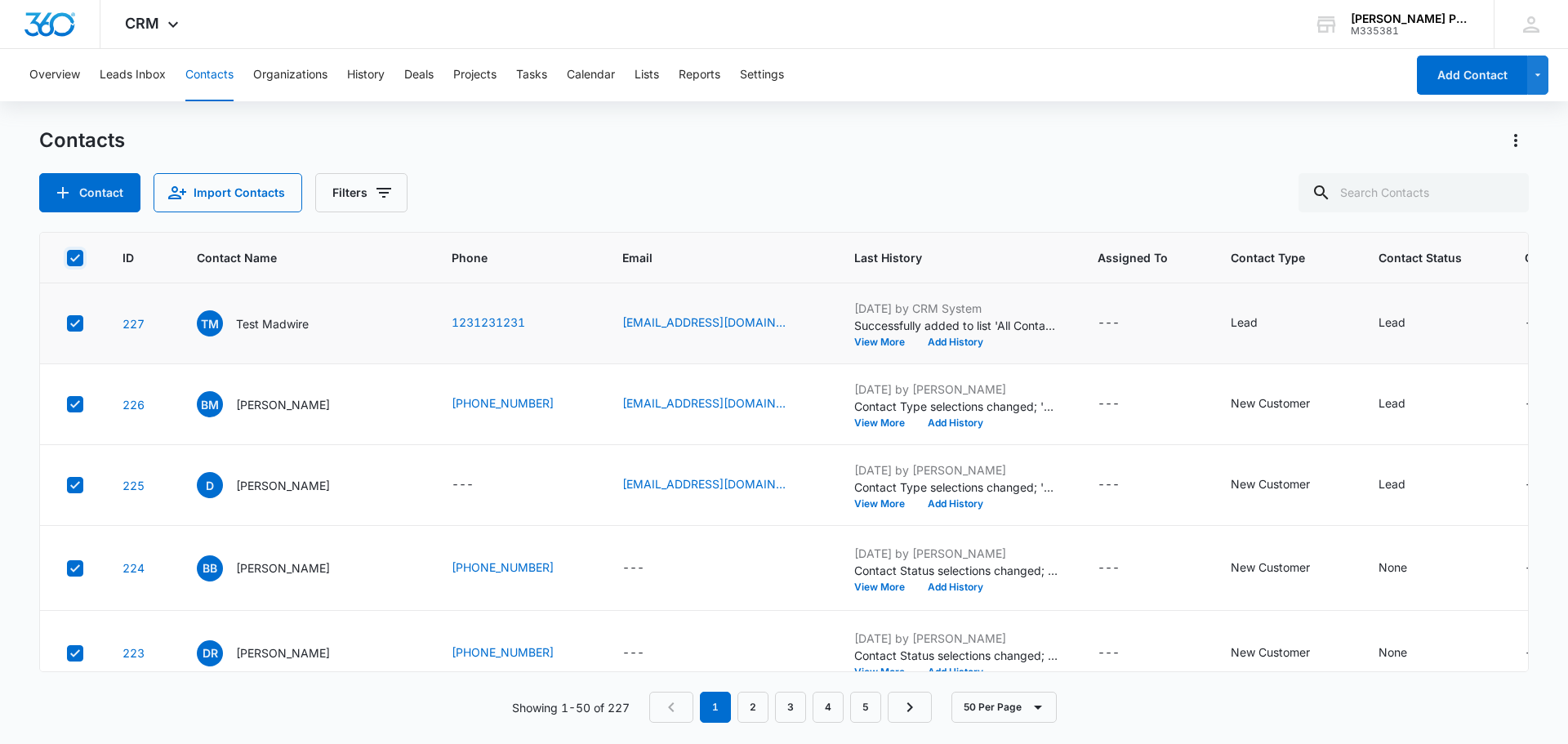
checkbox input "true"
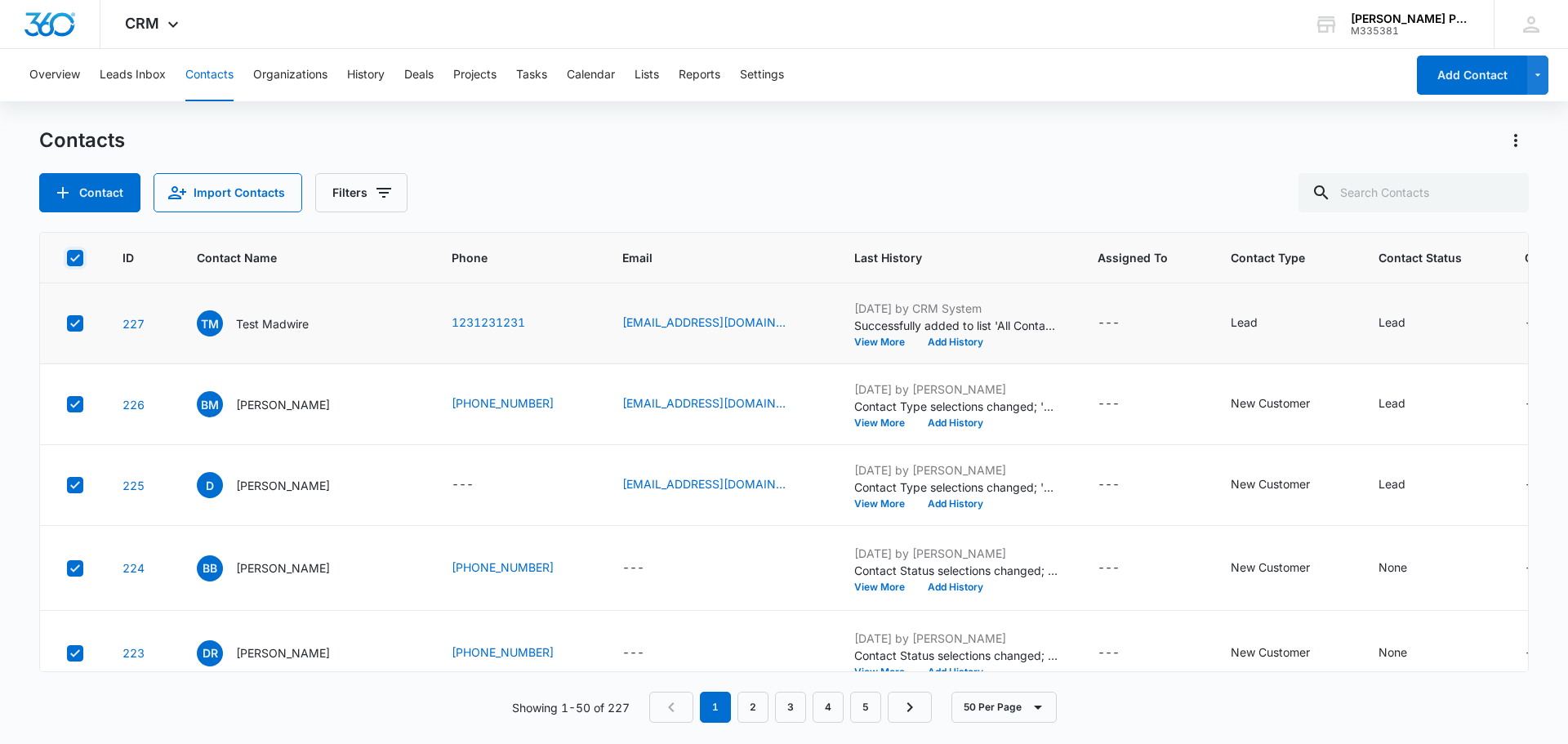
checkbox input "true"
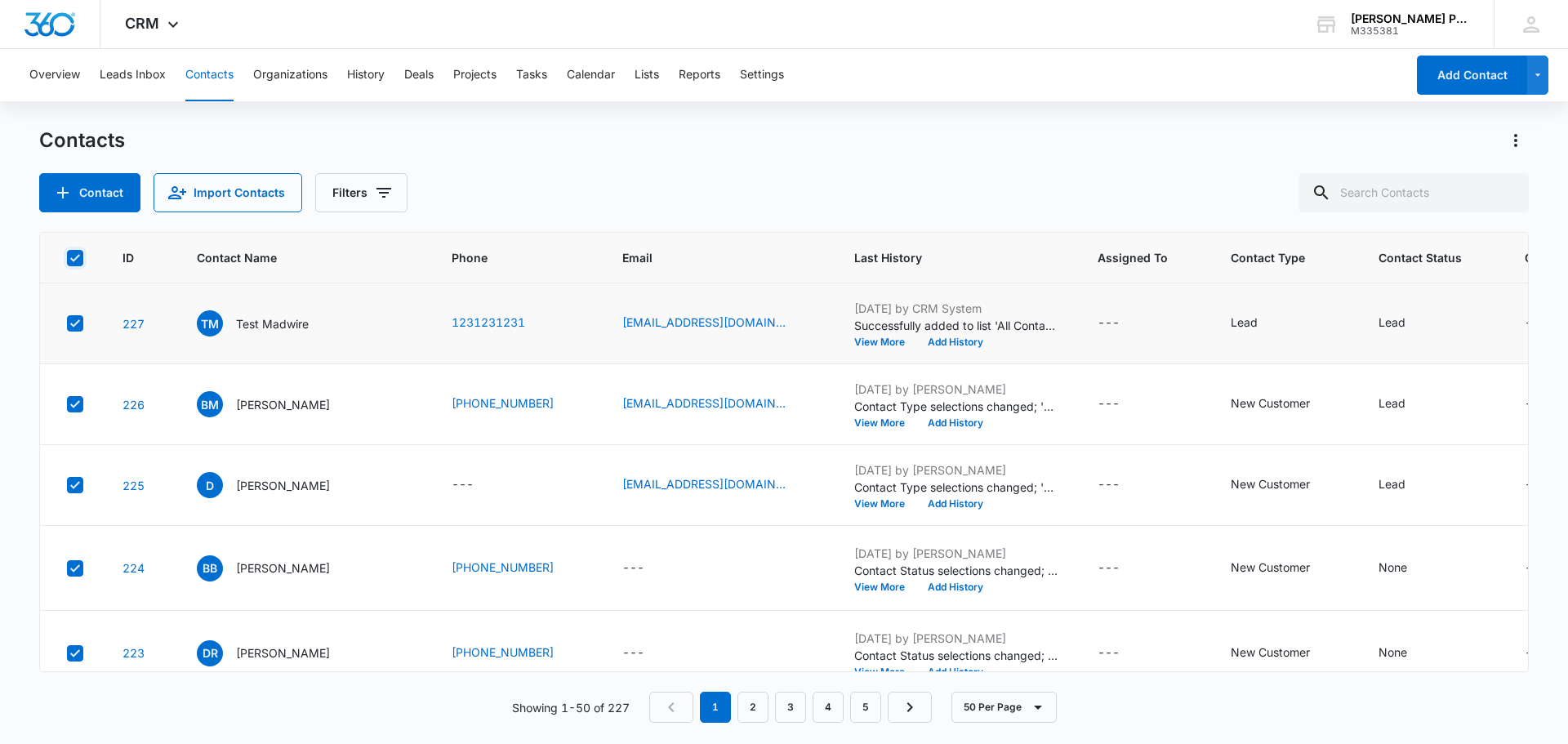
checkbox input "true"
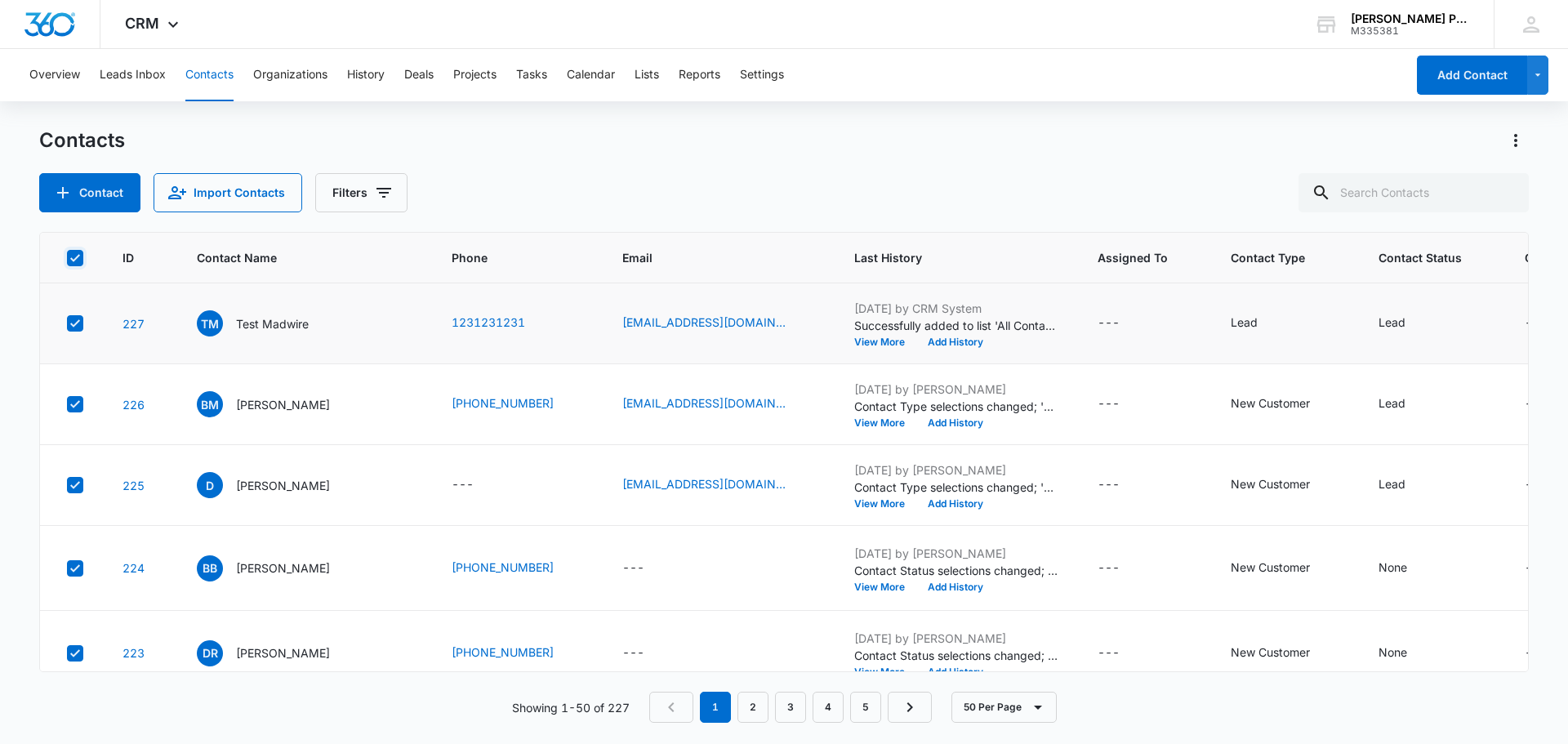
checkbox input "true"
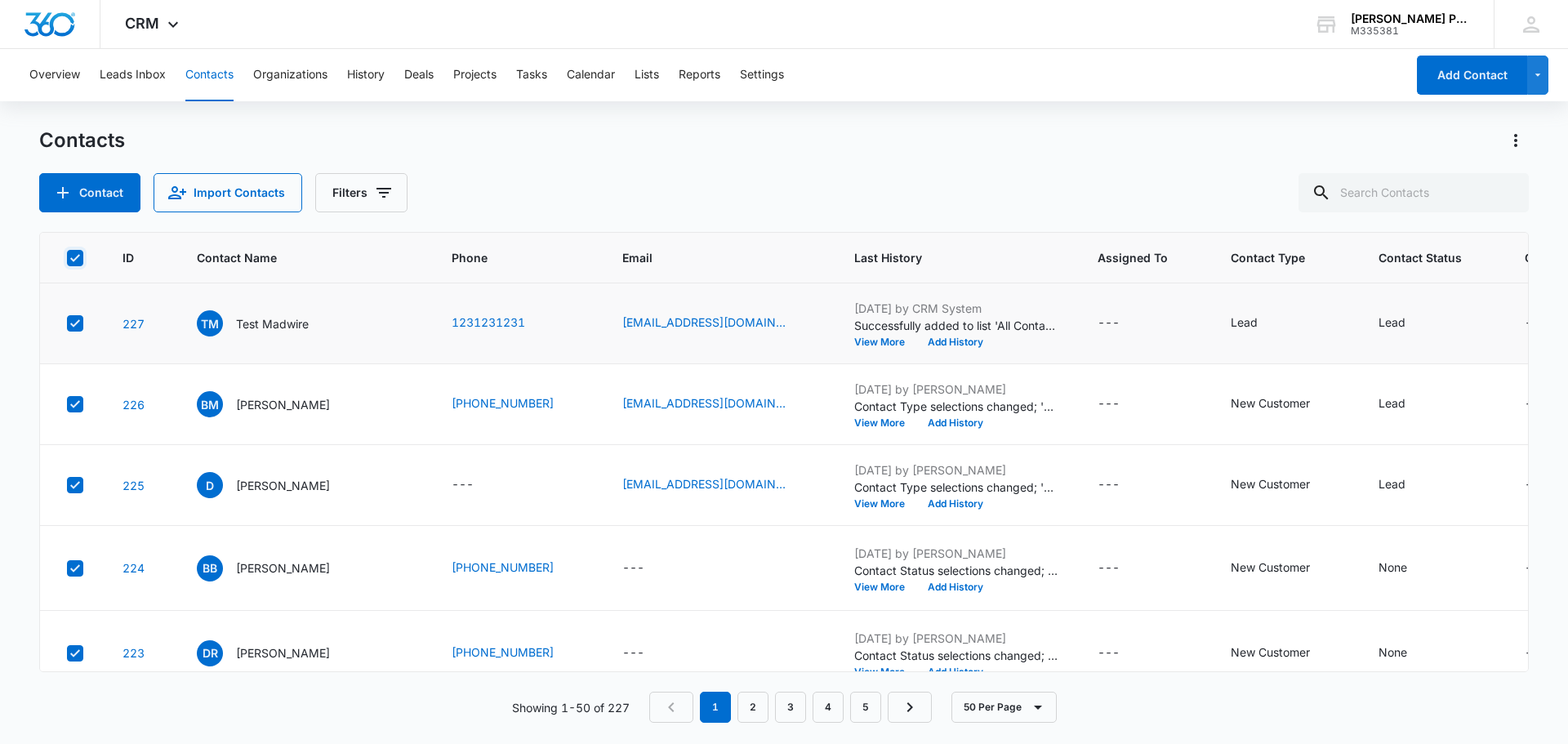
checkbox input "true"
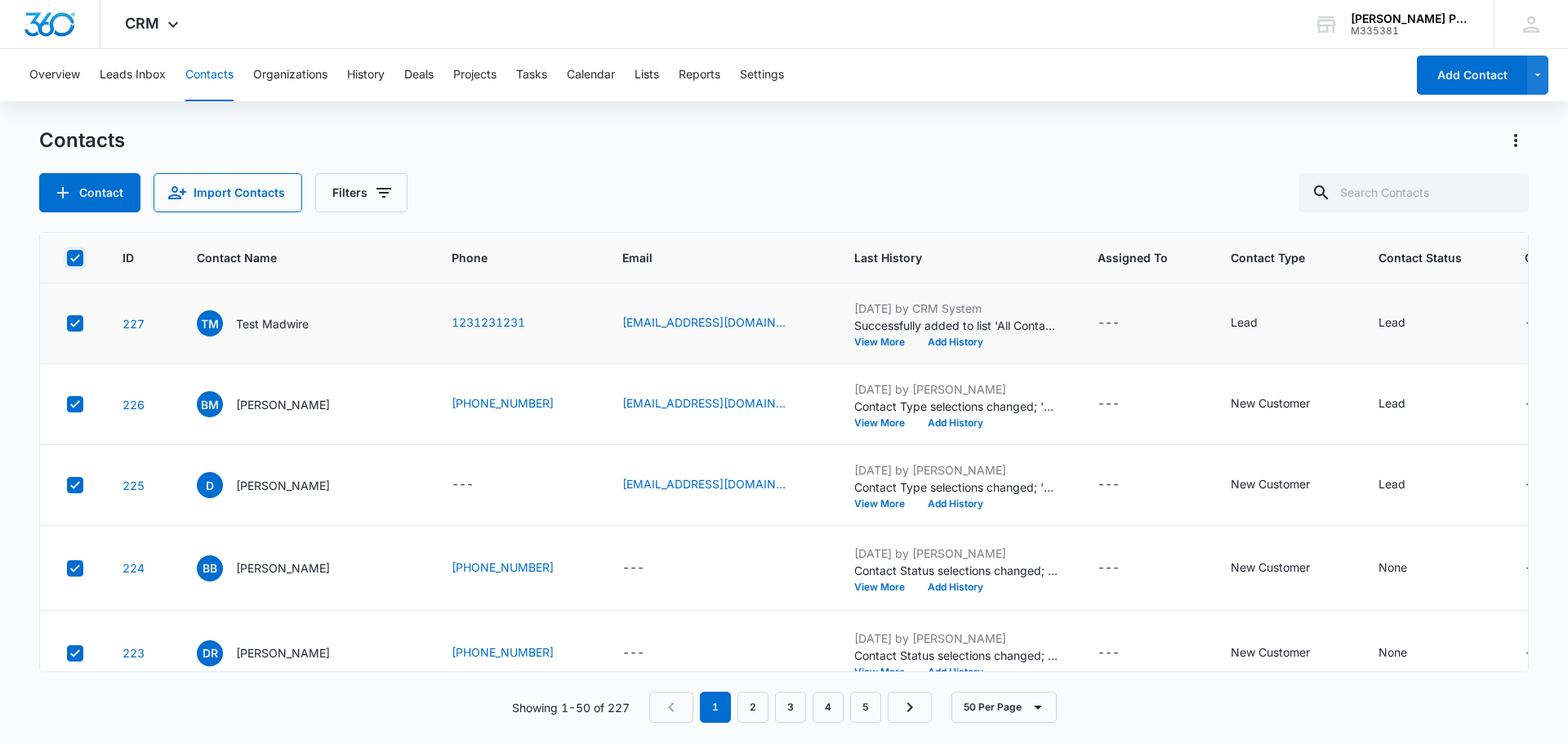
checkbox input "true"
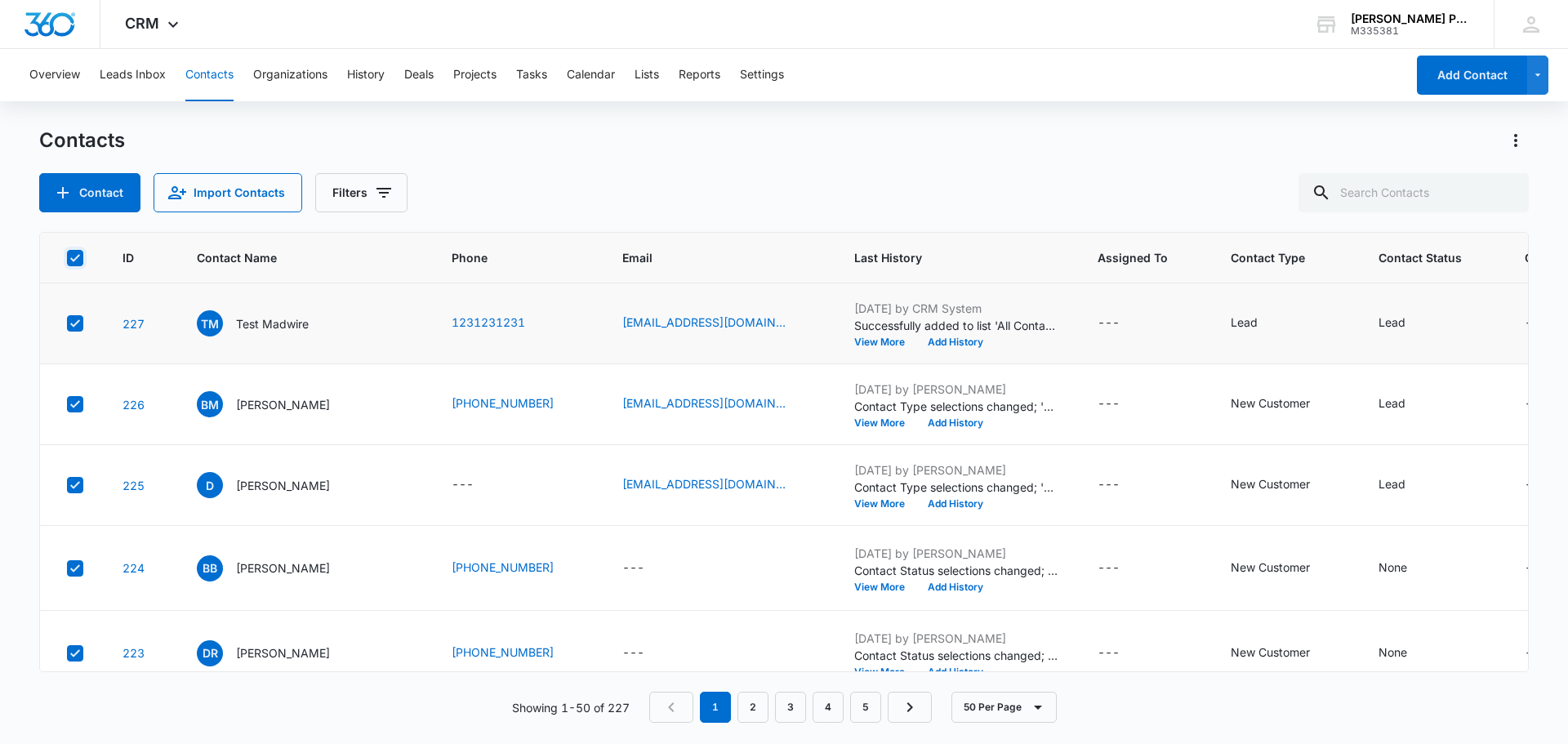
checkbox input "true"
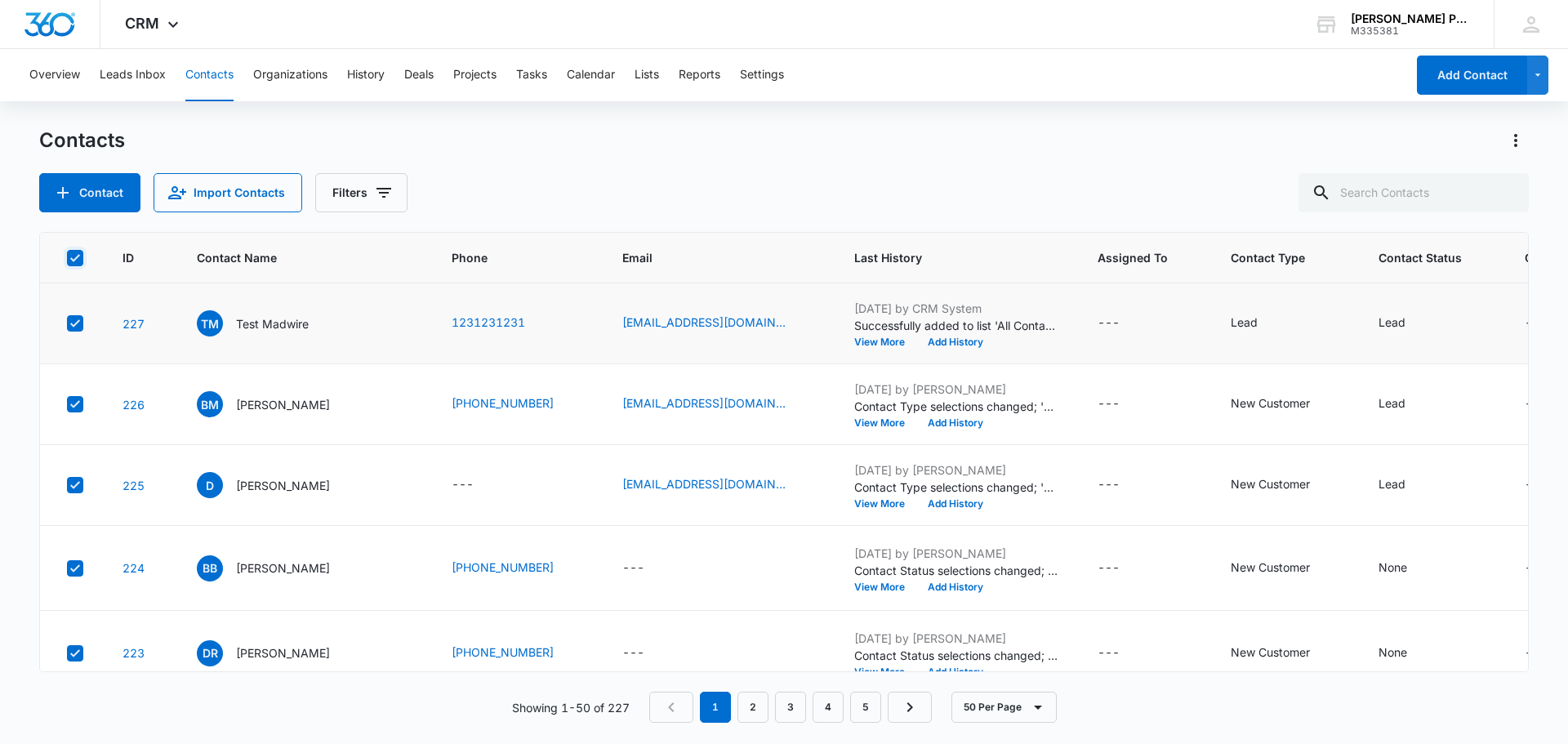
checkbox input "true"
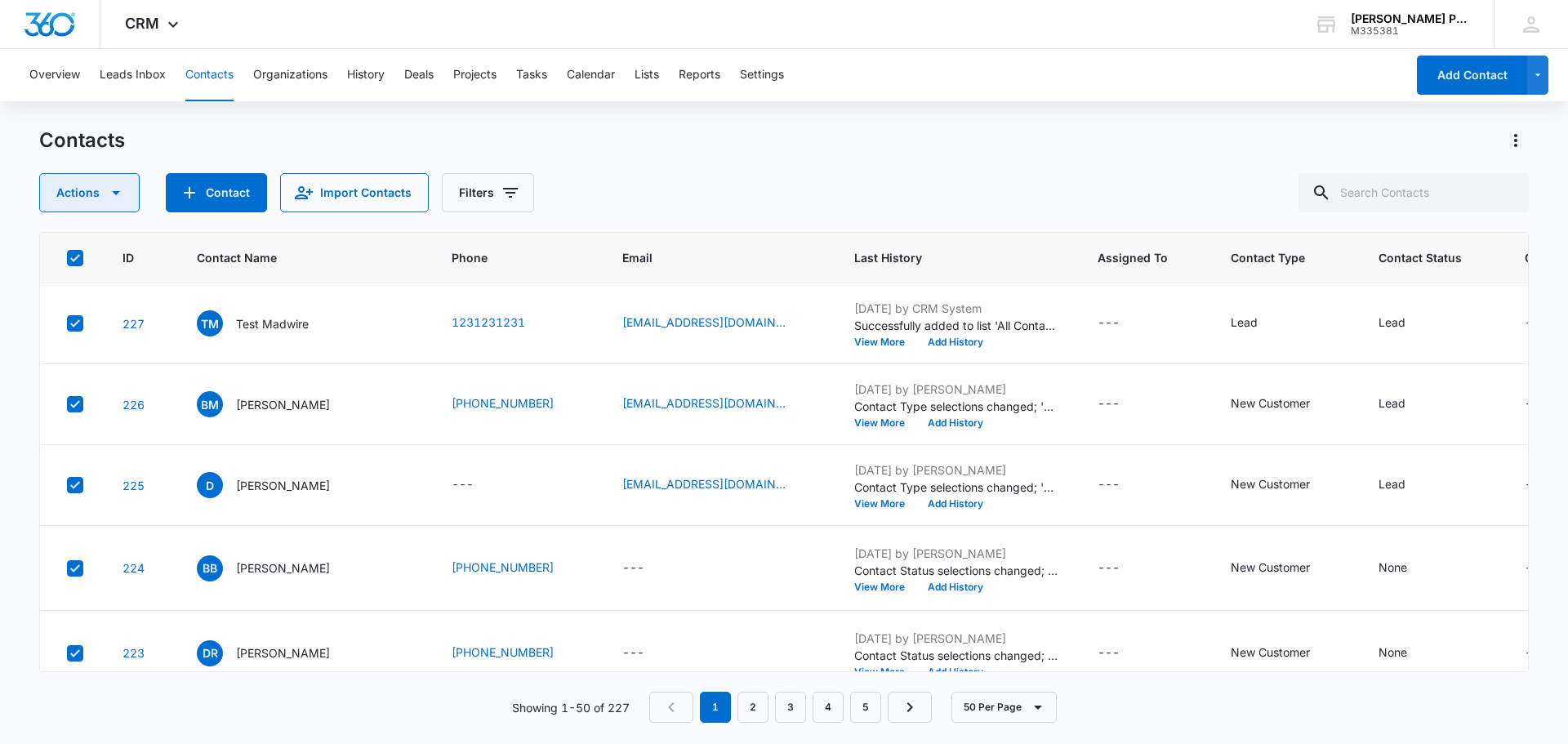
click at [129, 195] on button "Actions" at bounding box center [89, 192] width 101 height 39
click at [128, 294] on div "Assign Type" at bounding box center [96, 293] width 74 height 11
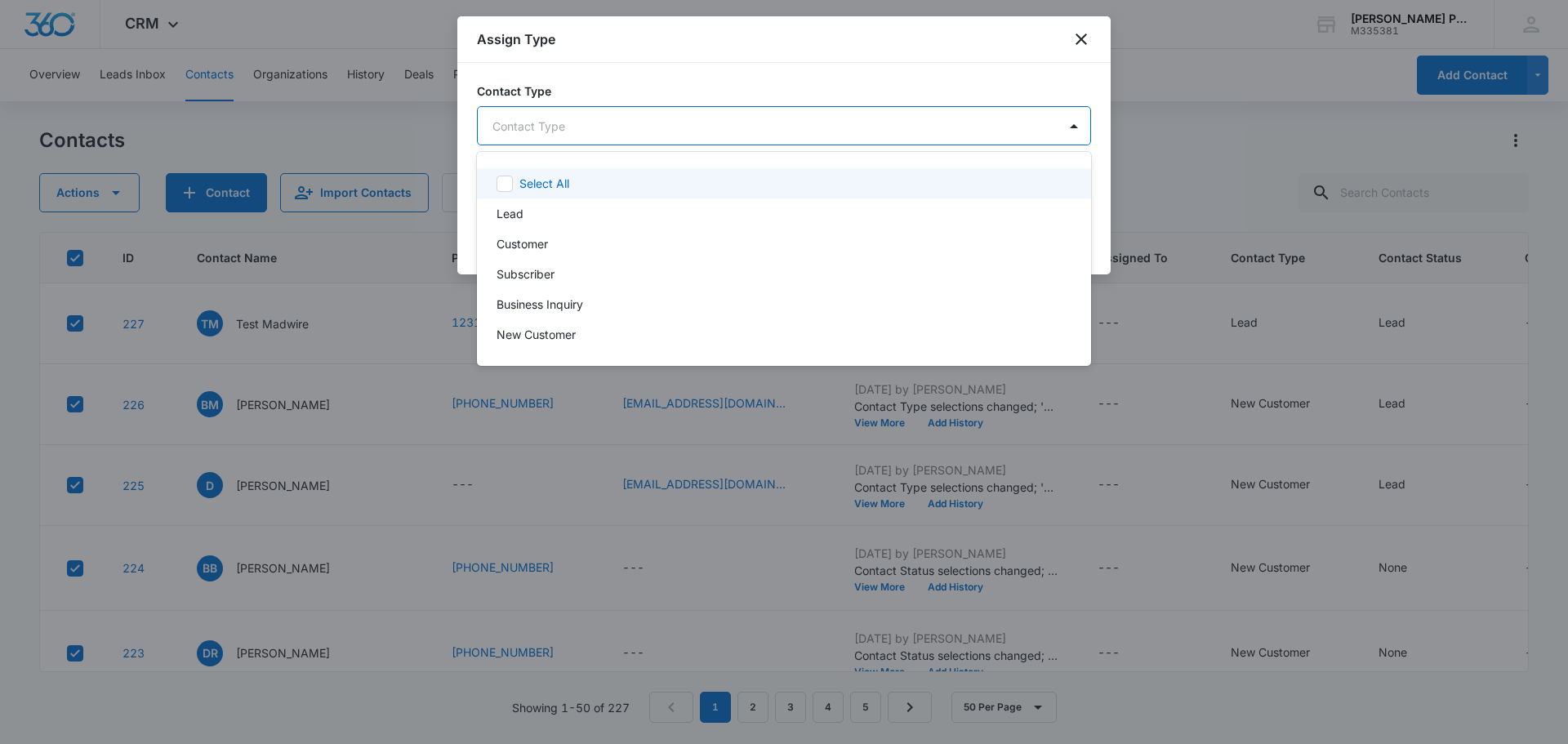
click at [702, 124] on body "CRM Apps Reputation Websites Forms CRM Email Social Payments POS Content Ads In…" at bounding box center [784, 372] width 1568 height 744
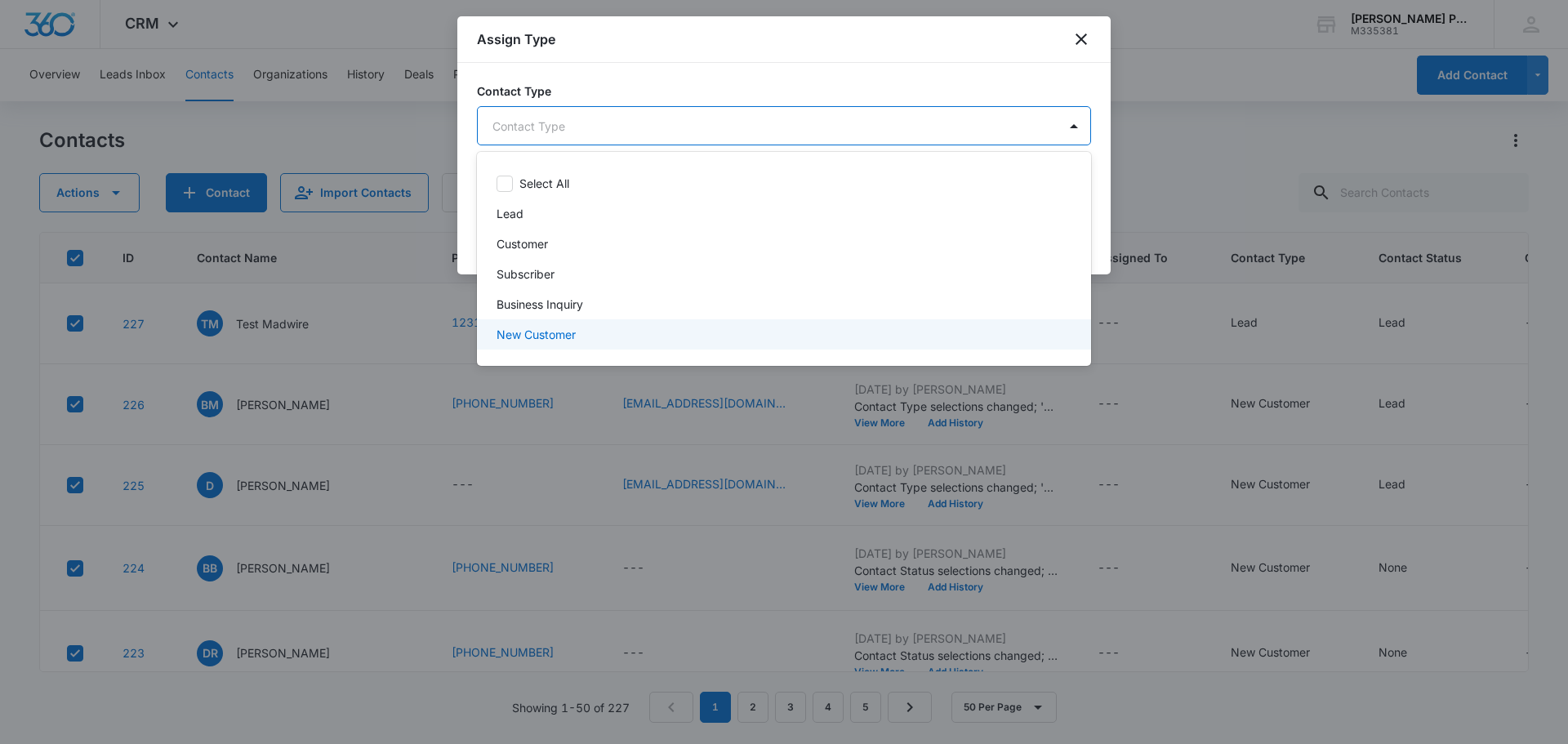
click at [574, 328] on p "New Customer" at bounding box center [536, 334] width 79 height 17
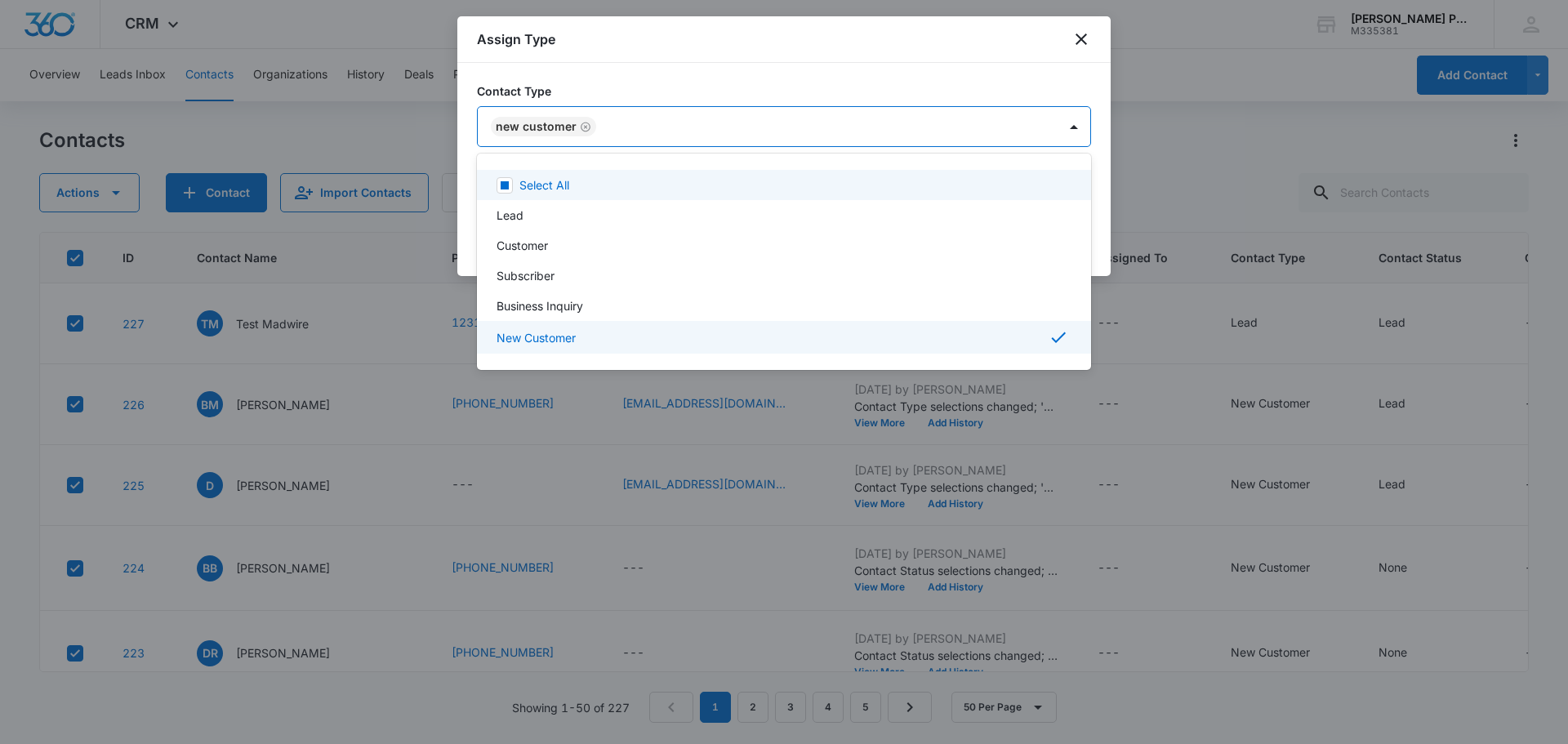
click at [913, 89] on div at bounding box center [784, 372] width 1568 height 744
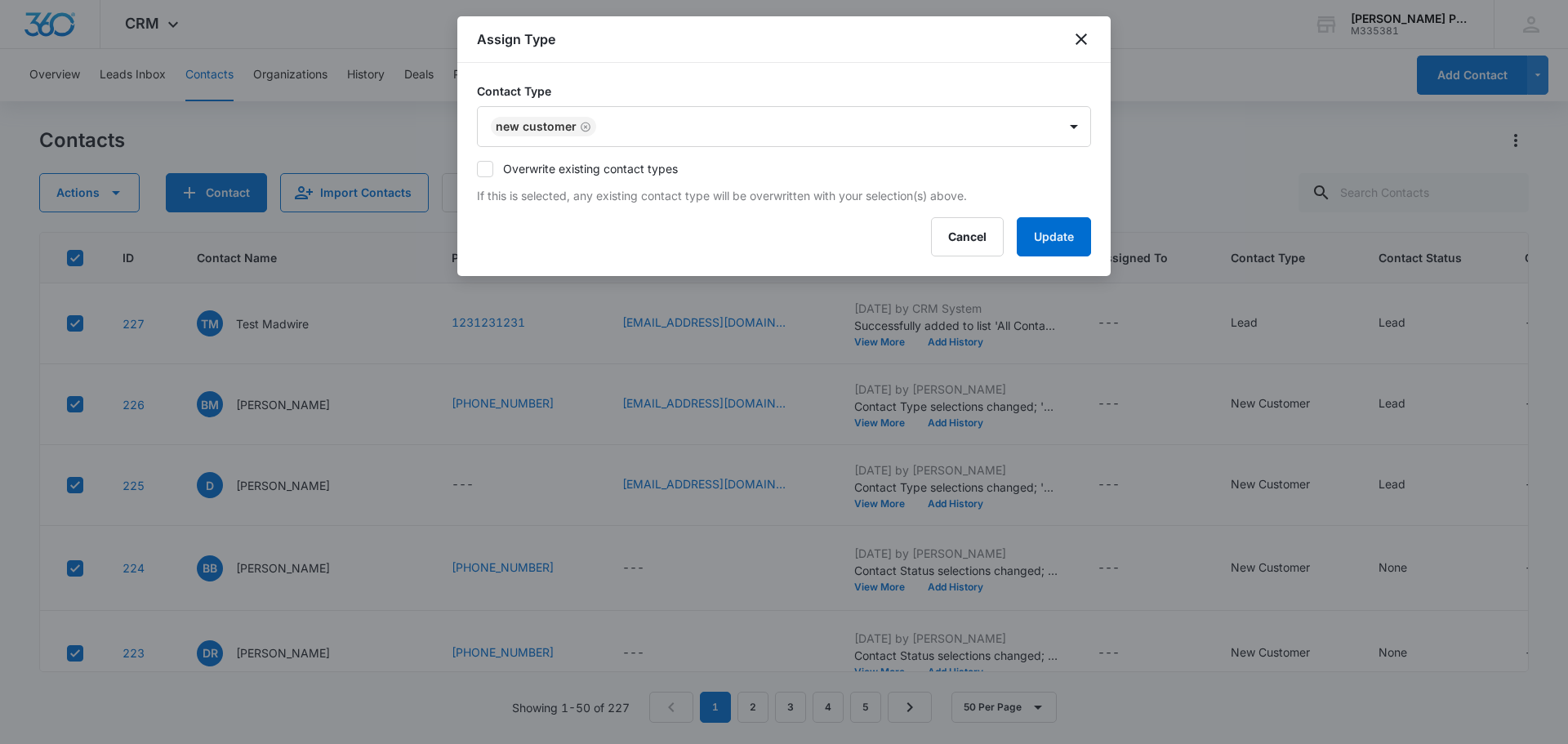
click at [500, 172] on label "Overwrite existing contact types" at bounding box center [783, 168] width 614 height 17
click at [477, 169] on input "Overwrite existing contact types" at bounding box center [477, 169] width 0 height 0
click at [1052, 243] on button "Update" at bounding box center [1054, 236] width 75 height 39
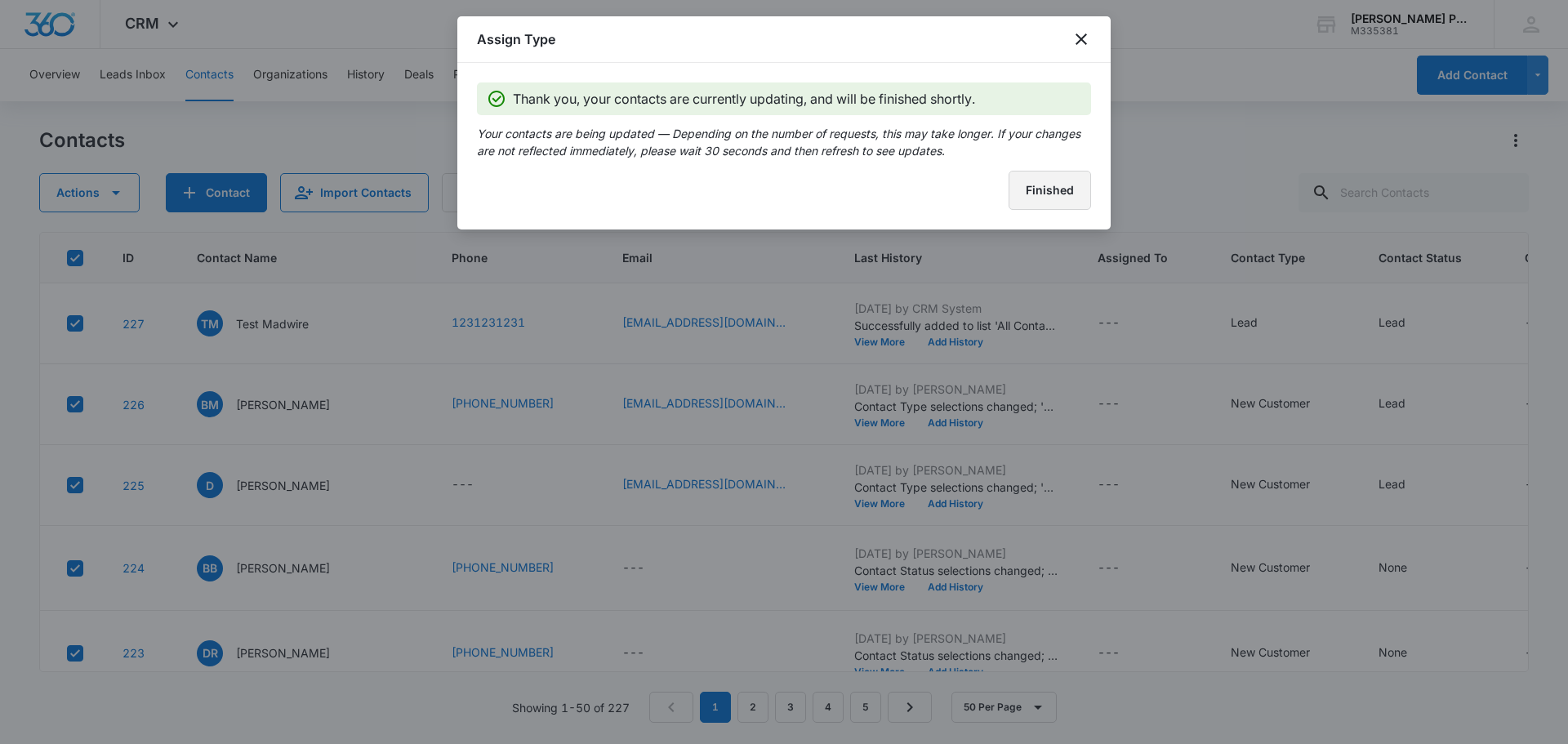
click at [1057, 197] on button "Finished" at bounding box center [1050, 190] width 82 height 39
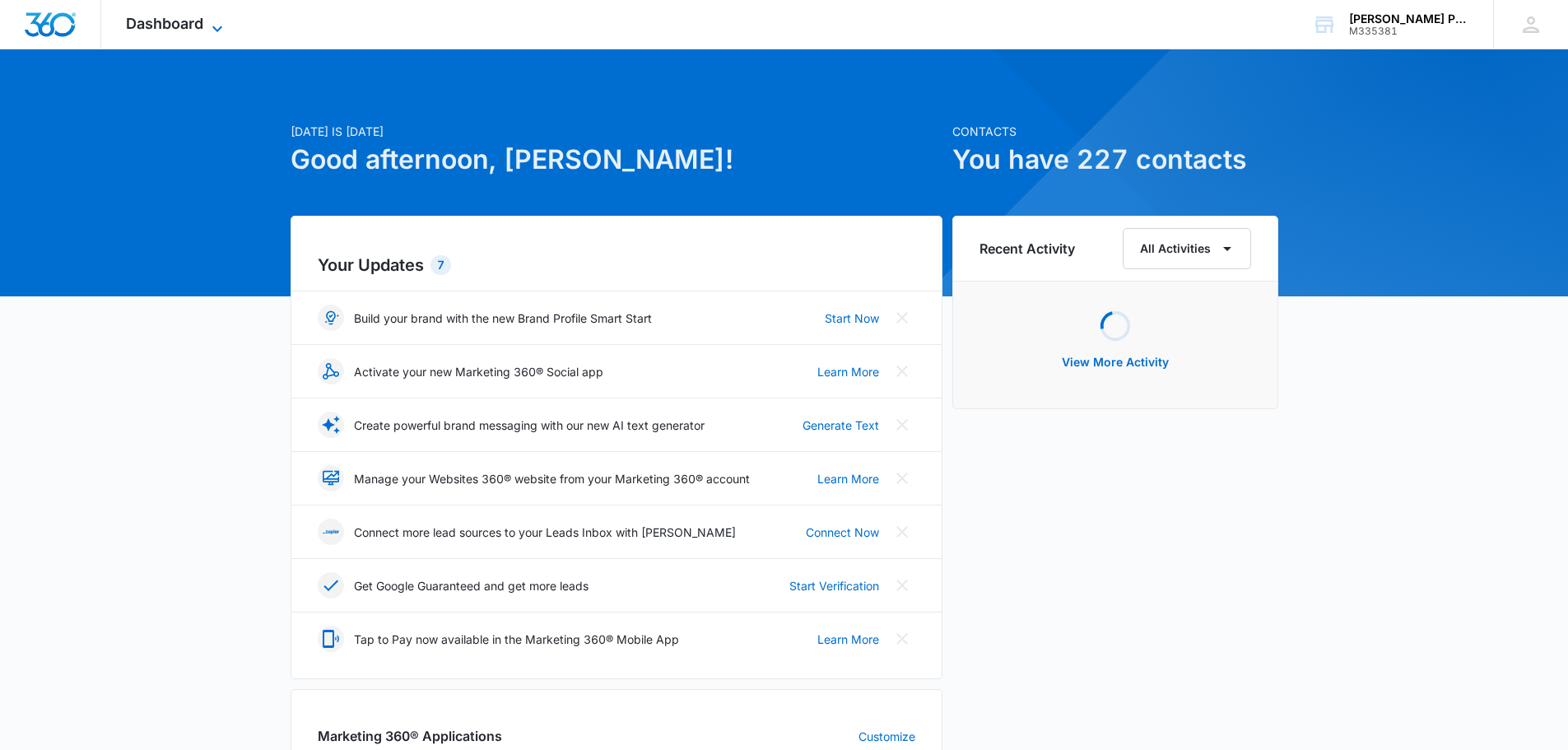
click at [192, 16] on span "Dashboard" at bounding box center [164, 24] width 77 height 18
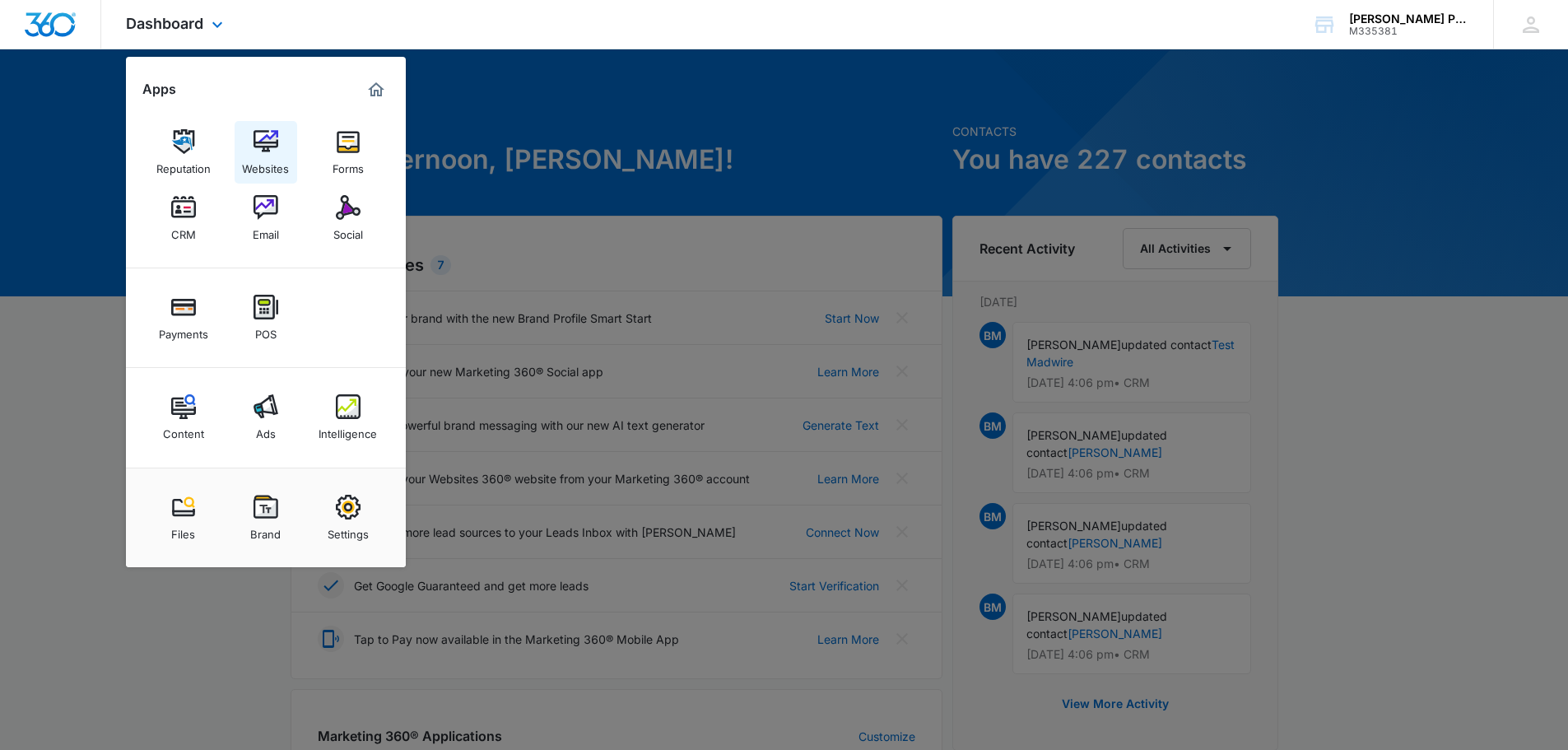
click at [265, 152] on img at bounding box center [266, 142] width 24 height 25
